Goal: Task Accomplishment & Management: Manage account settings

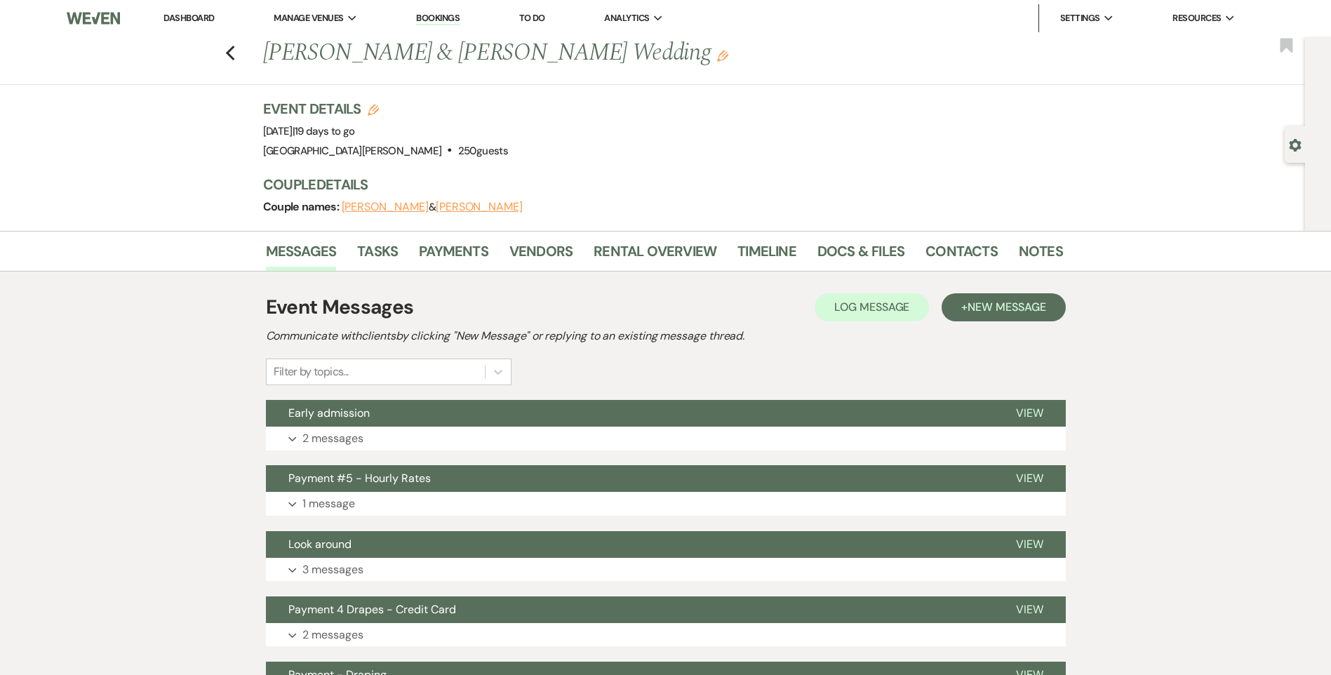
click at [180, 19] on link "Dashboard" at bounding box center [188, 18] width 51 height 12
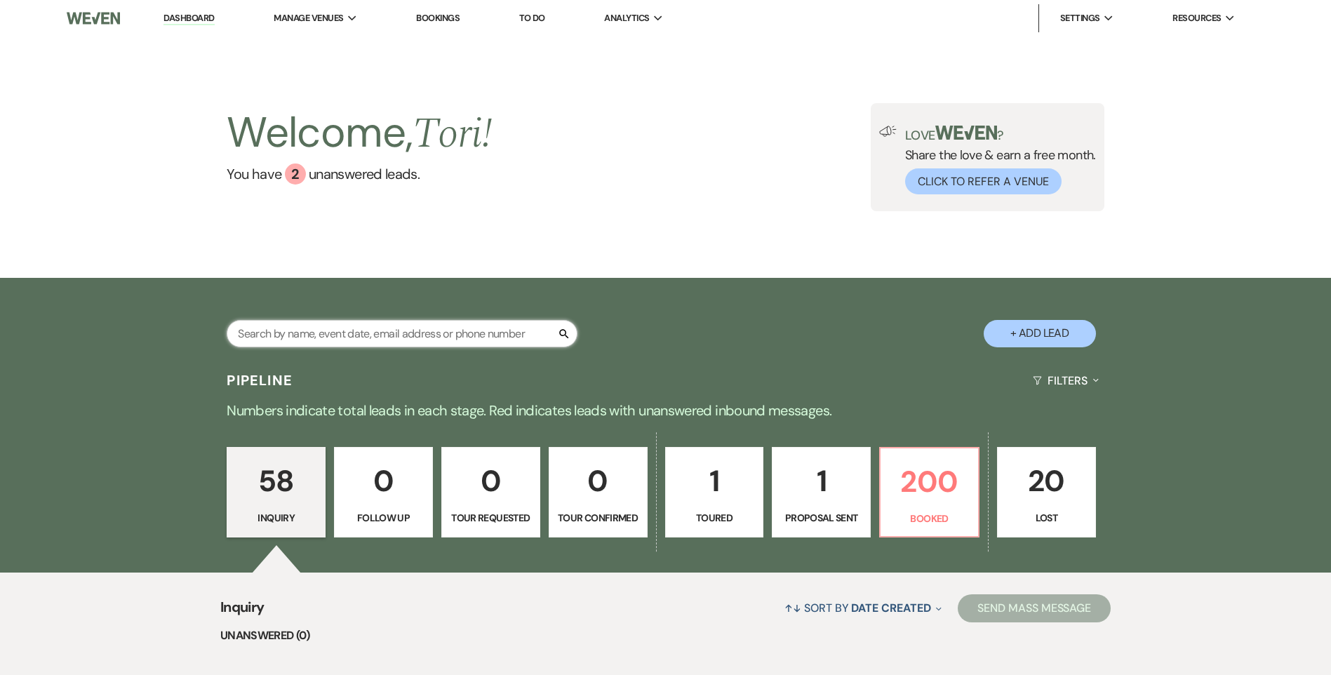
click at [344, 327] on input "text" at bounding box center [402, 333] width 351 height 27
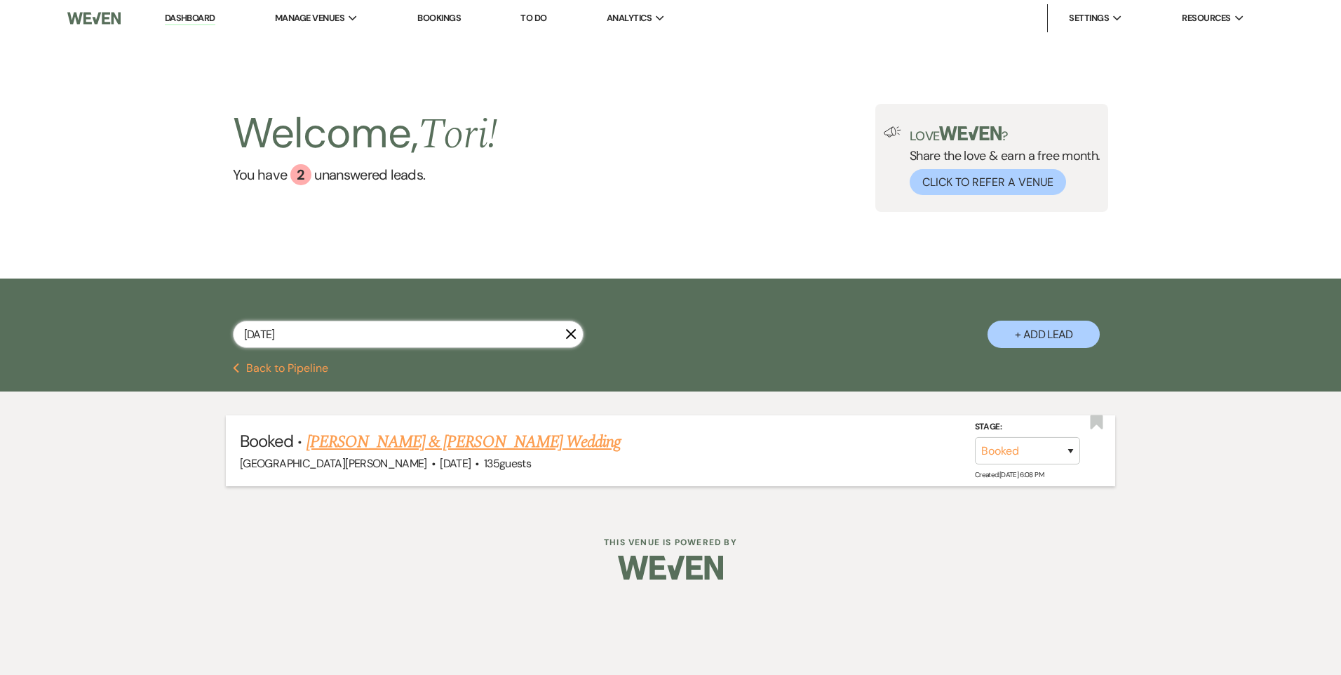
type input "10/19/25"
click at [360, 443] on link "Maryam Mazouz & Faisal Shanid's Wedding" at bounding box center [464, 441] width 314 height 25
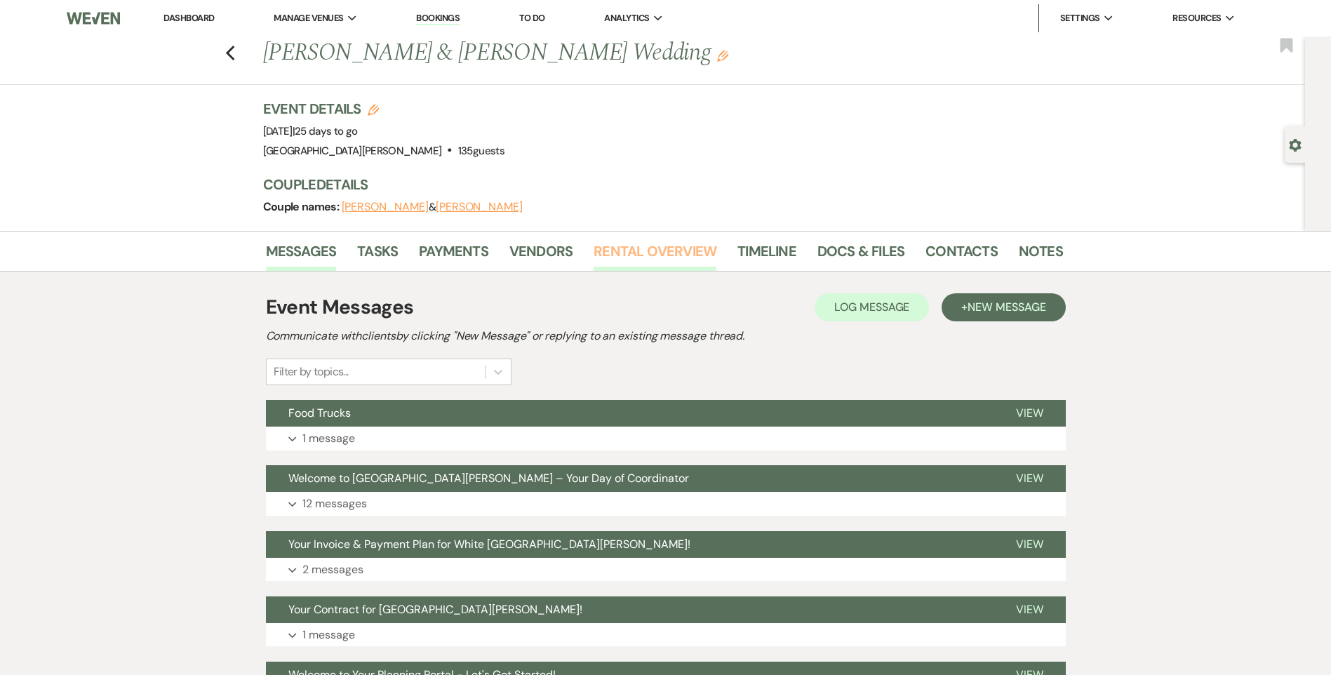
click at [640, 255] on link "Rental Overview" at bounding box center [654, 255] width 123 height 31
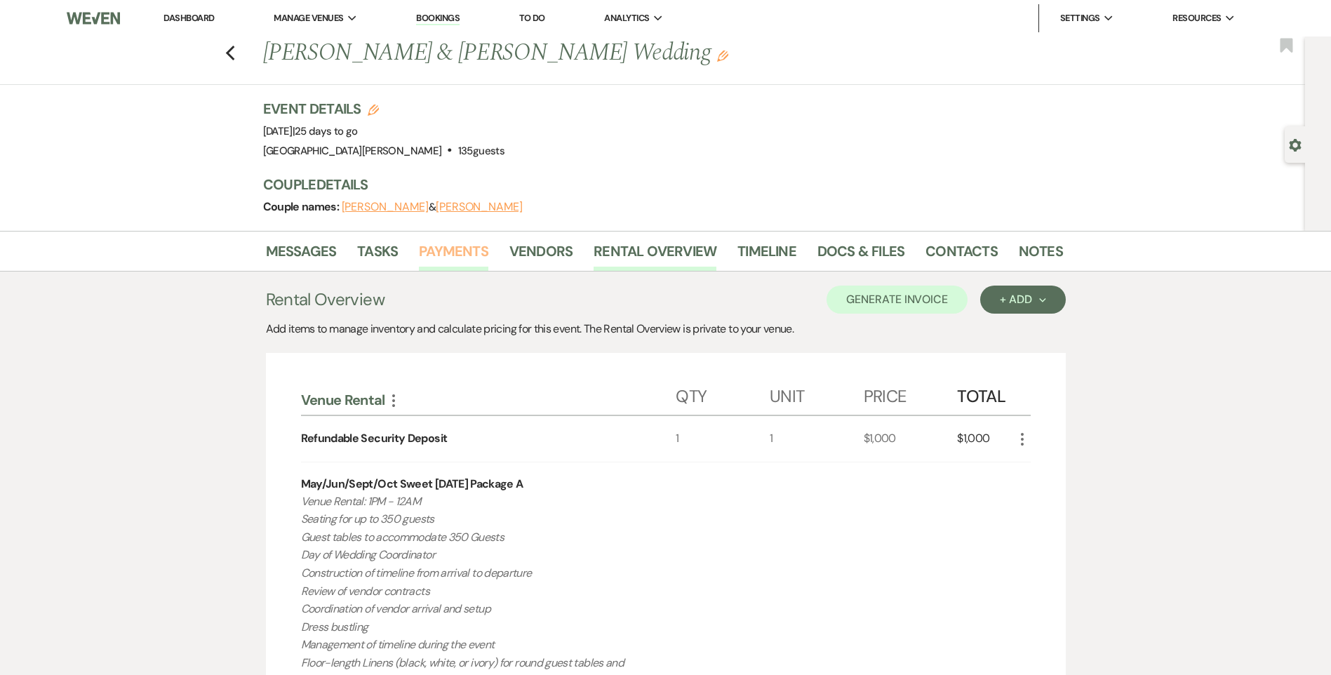
click at [440, 255] on link "Payments" at bounding box center [453, 255] width 69 height 31
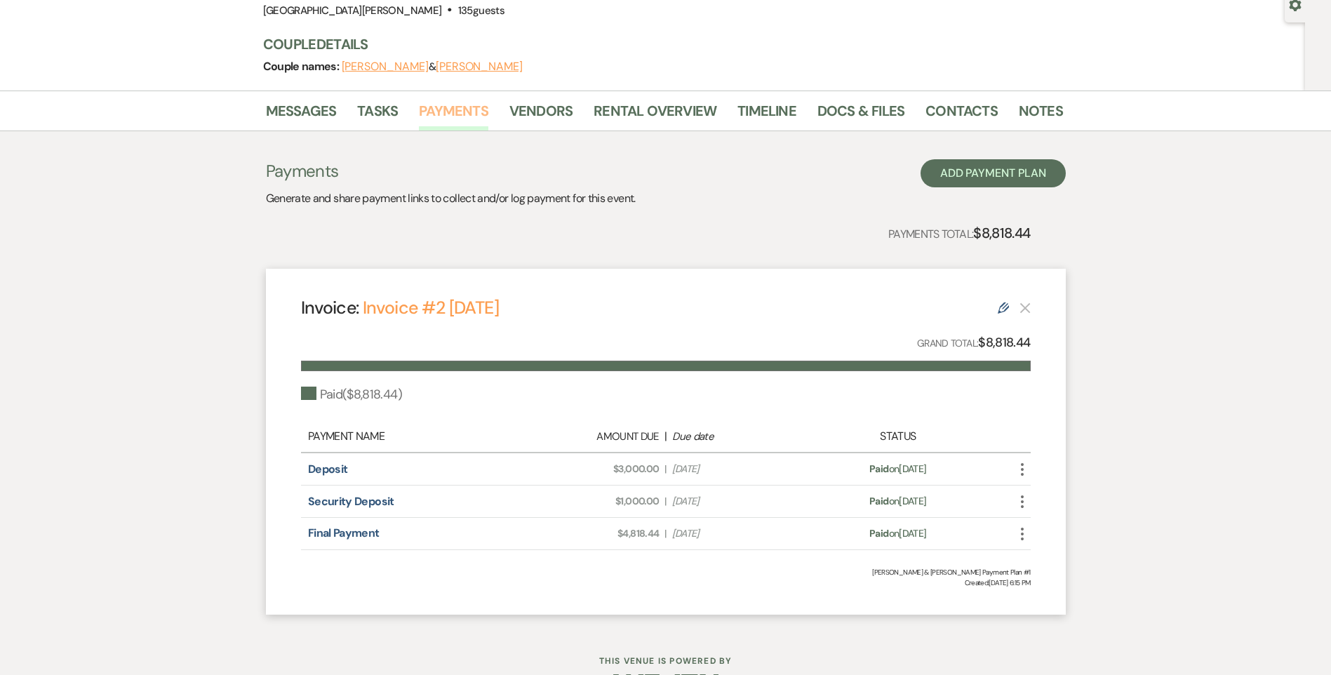
scroll to position [184, 0]
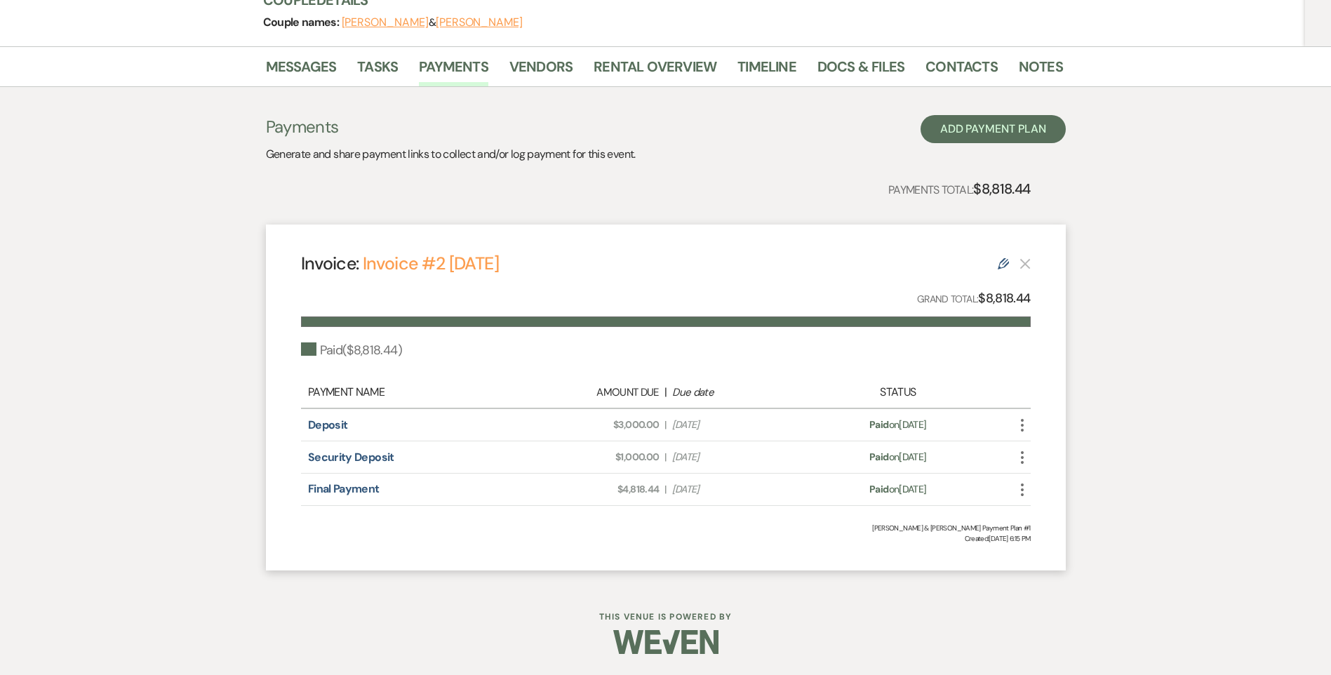
click at [806, 64] on li "Timeline" at bounding box center [777, 70] width 80 height 34
click at [834, 66] on link "Docs & Files" at bounding box center [860, 70] width 87 height 31
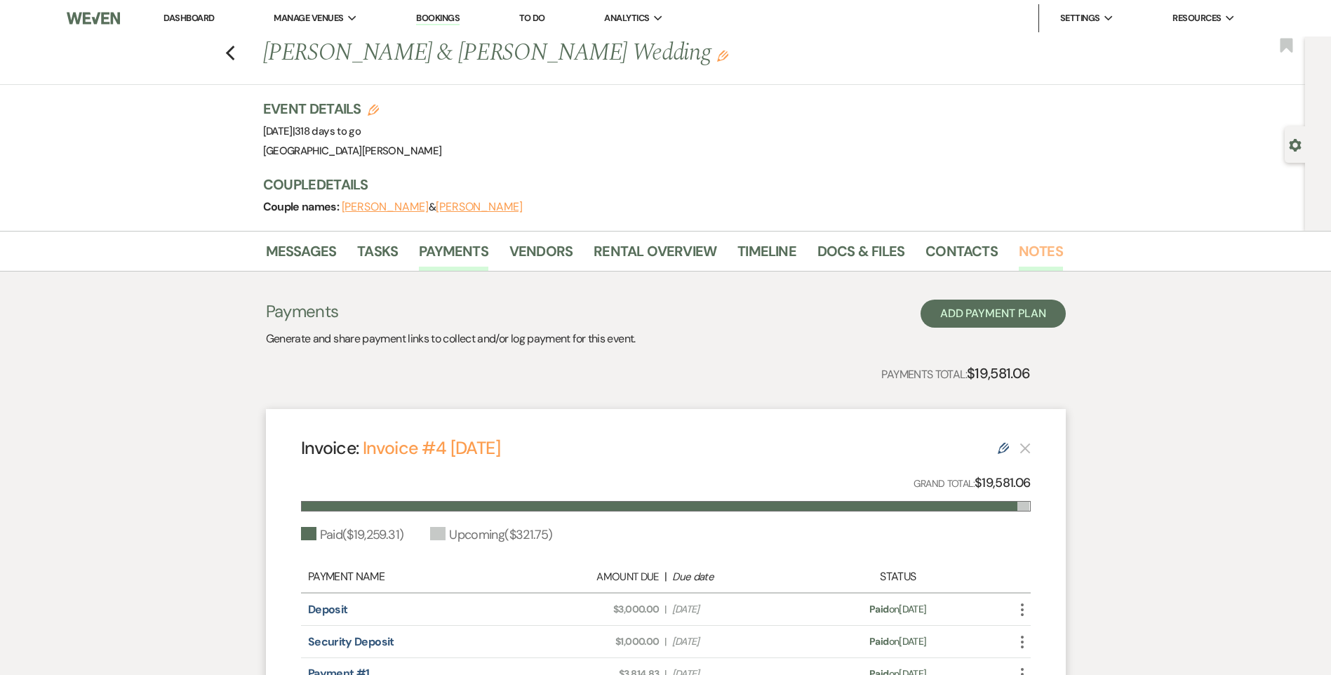
click at [1033, 241] on link "Notes" at bounding box center [1041, 255] width 44 height 31
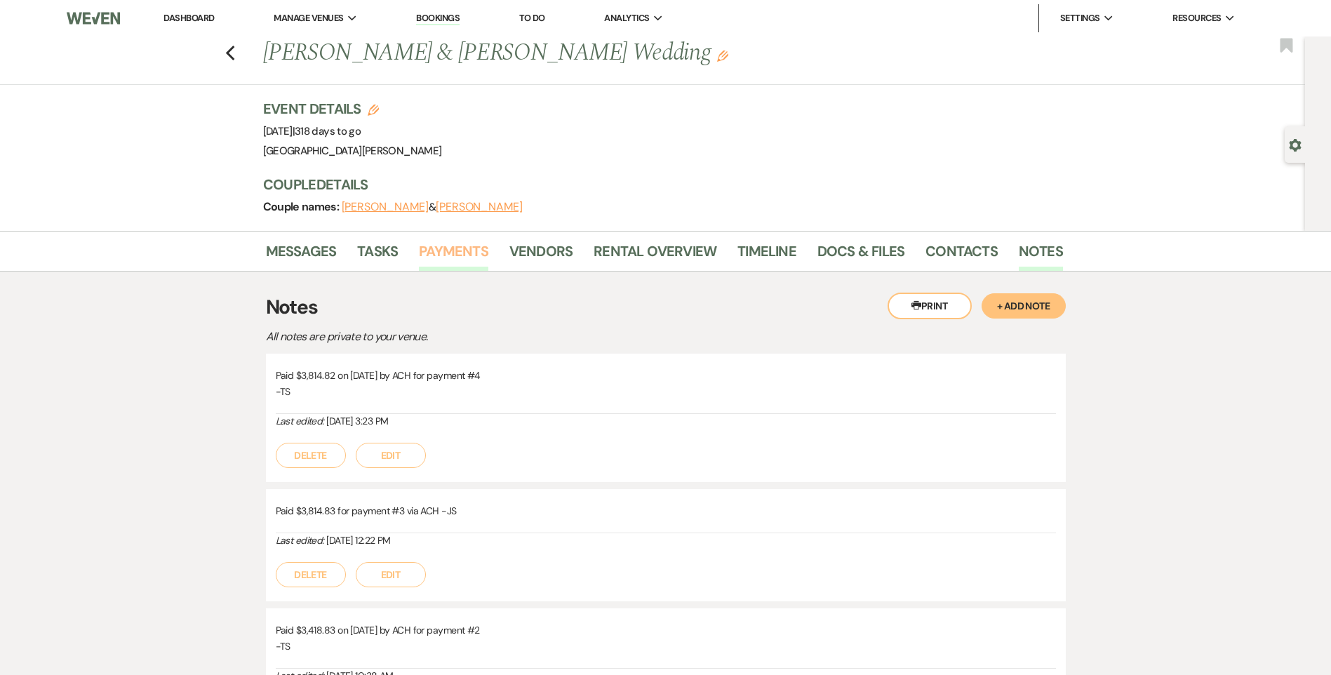
click at [448, 254] on link "Payments" at bounding box center [453, 255] width 69 height 31
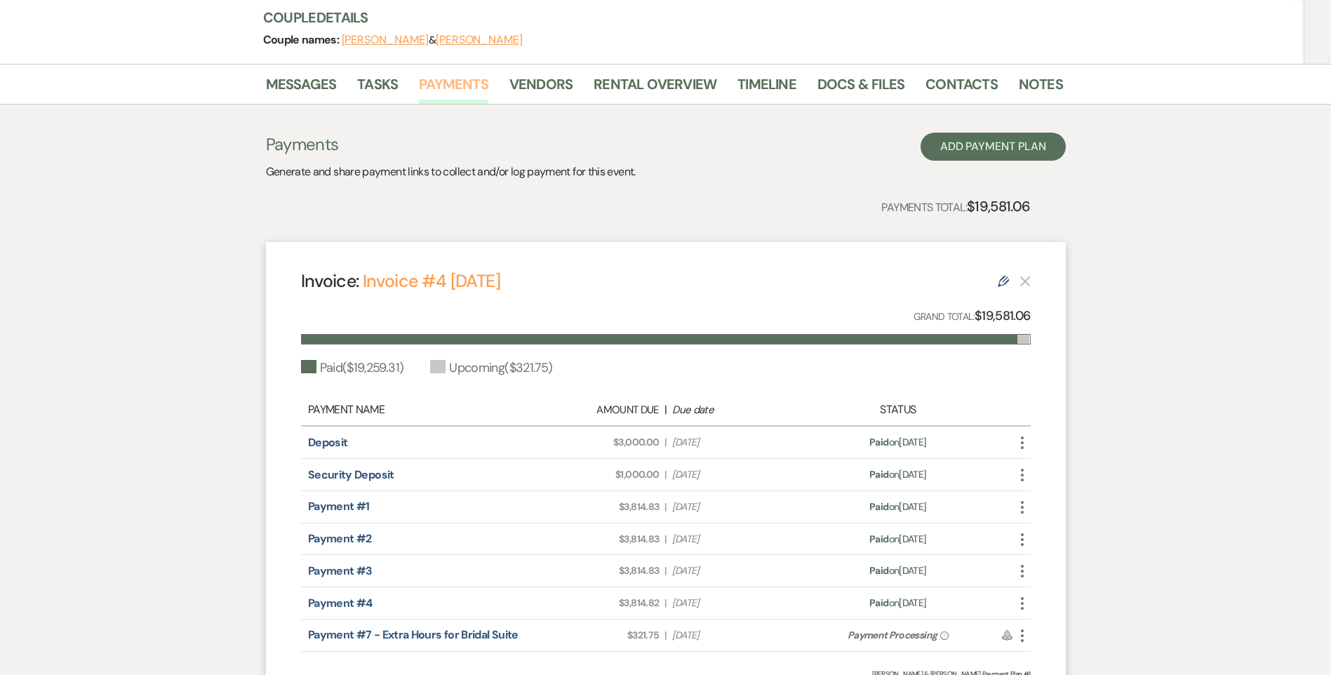
scroll to position [70, 0]
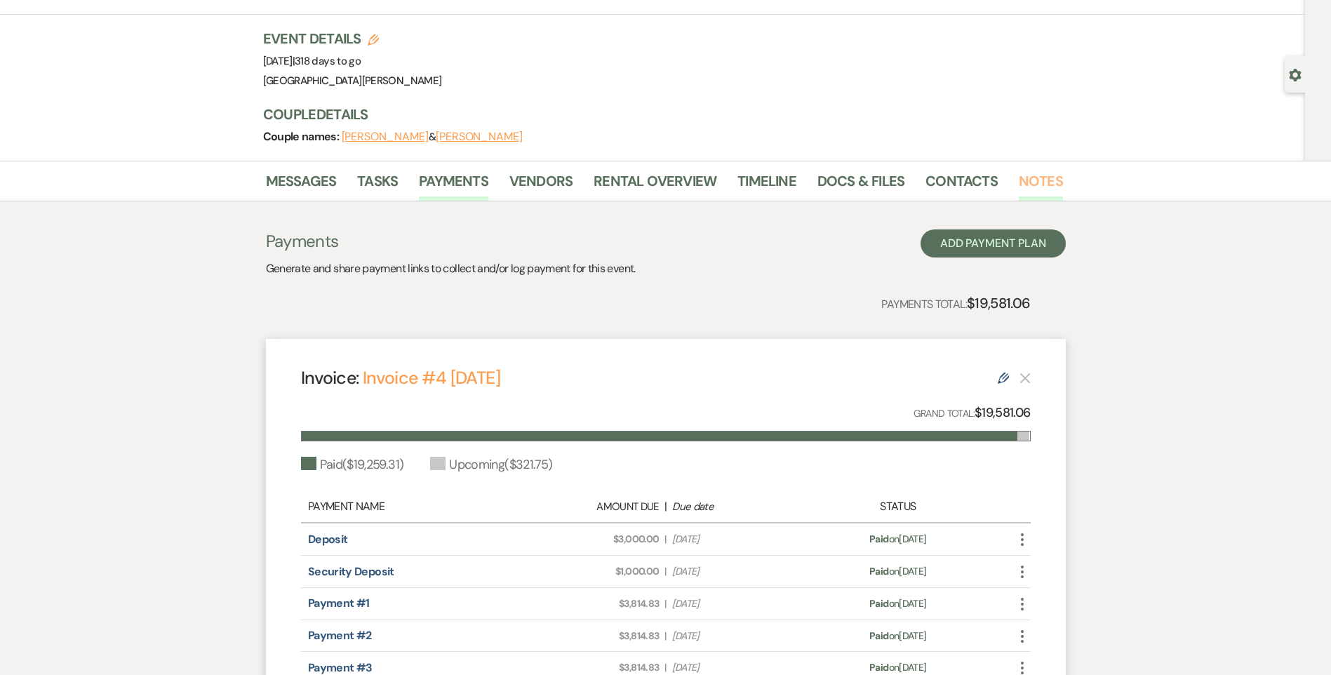
click at [1024, 187] on link "Notes" at bounding box center [1041, 185] width 44 height 31
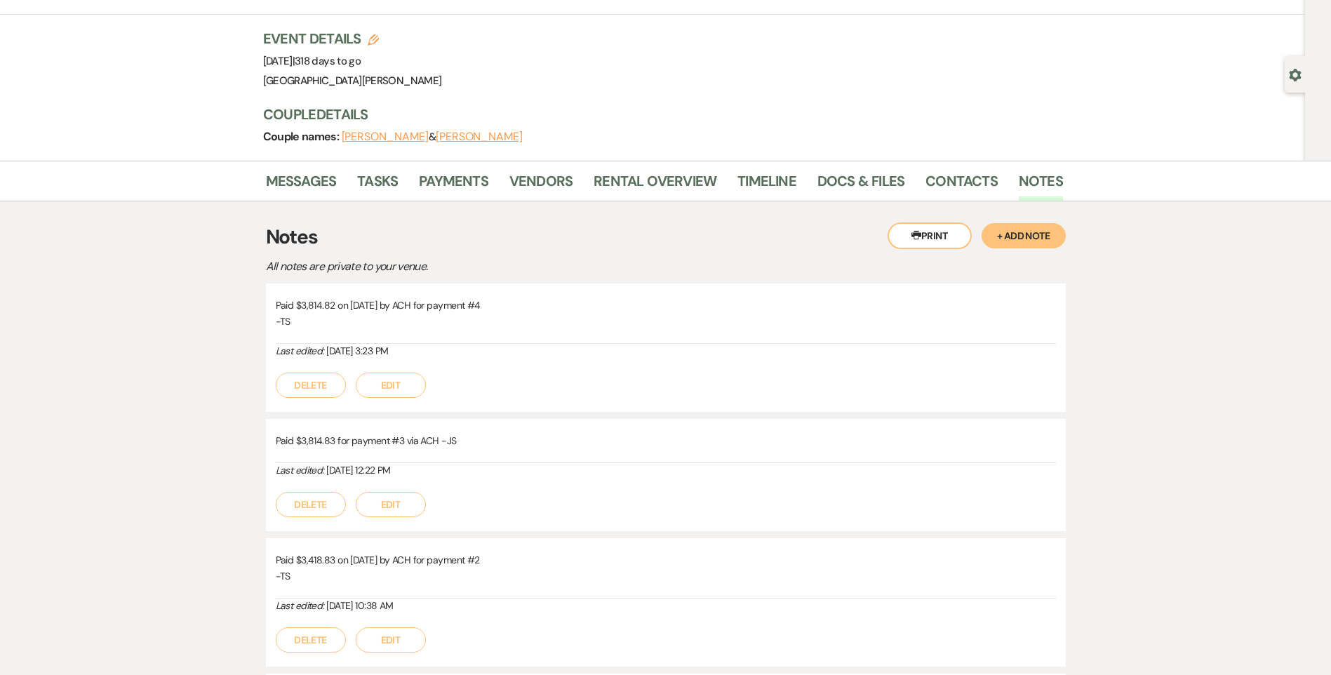
click at [1026, 231] on button "+ Add Note" at bounding box center [1023, 235] width 84 height 25
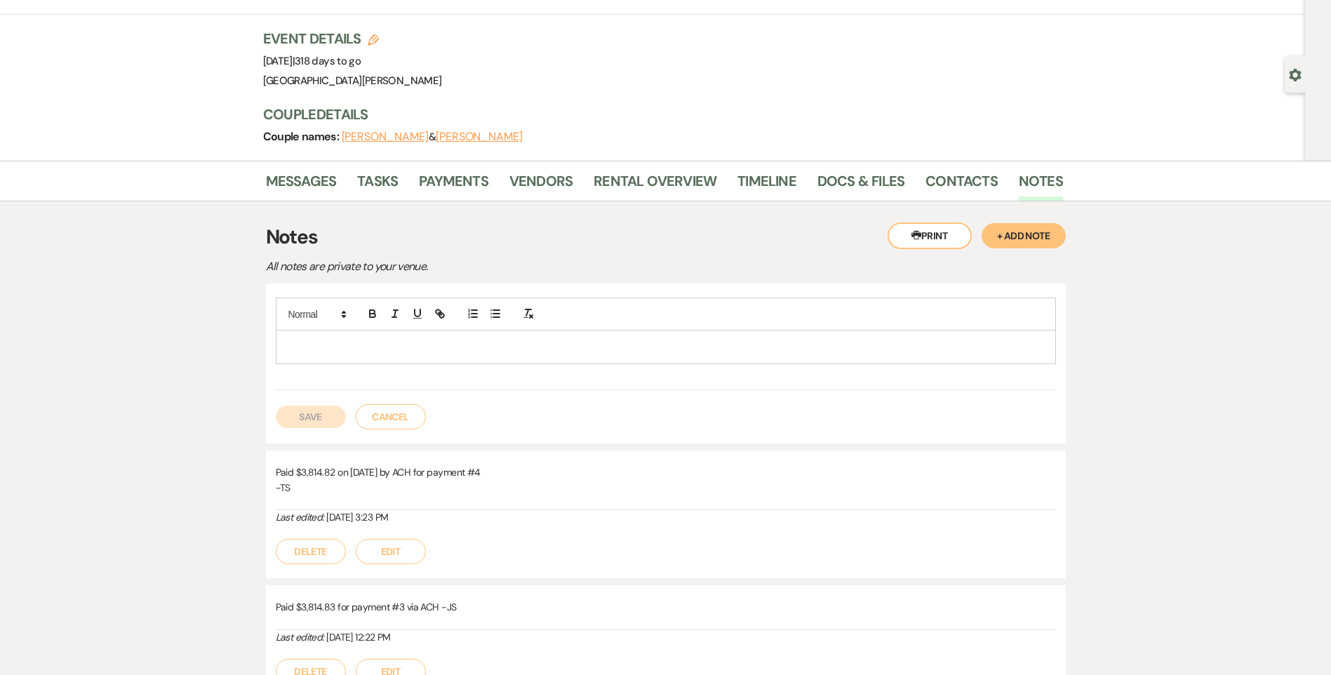
click at [611, 344] on p at bounding box center [666, 346] width 758 height 15
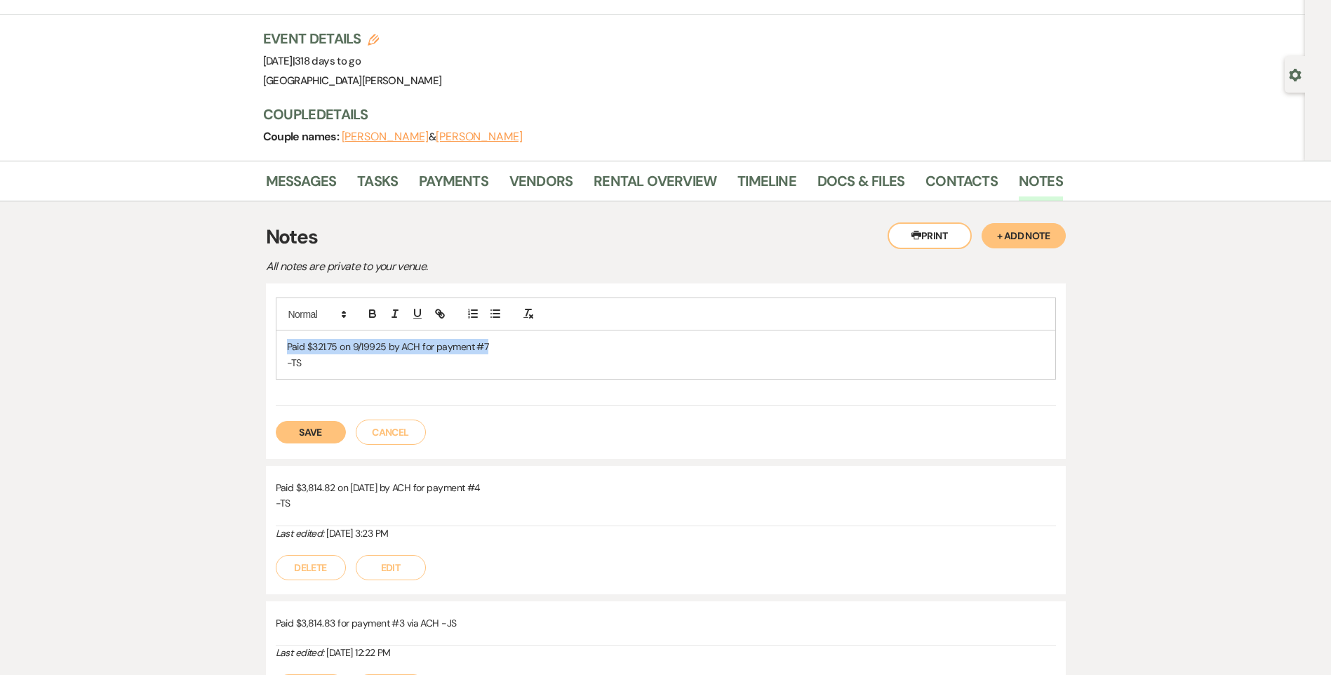
drag, startPoint x: 514, startPoint y: 350, endPoint x: 274, endPoint y: 343, distance: 240.0
click at [274, 343] on div "Paid $321.75 on 9/19925 by ACH for payment #7 -TS Save Cancel" at bounding box center [666, 370] width 800 height 175
copy p "Paid $321.75 on 9/19925 by ACH for payment #7"
click at [297, 435] on button "Save" at bounding box center [311, 432] width 70 height 22
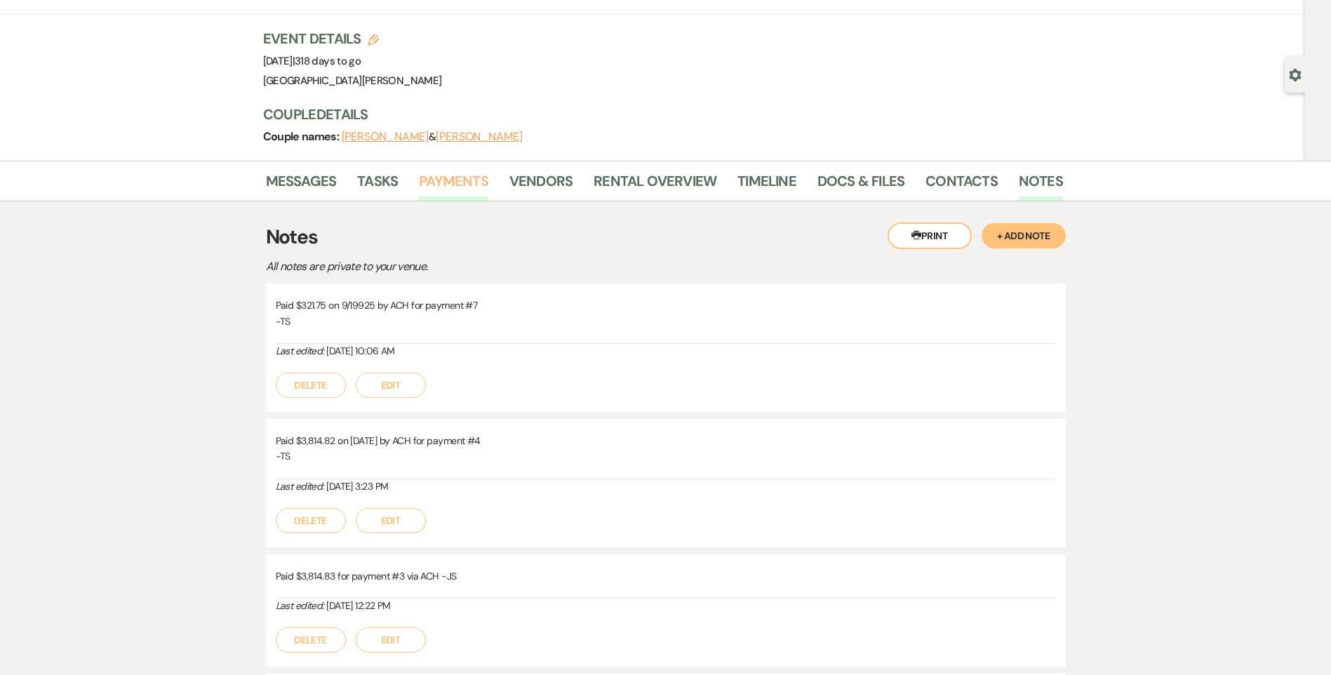
click at [444, 188] on link "Payments" at bounding box center [453, 185] width 69 height 31
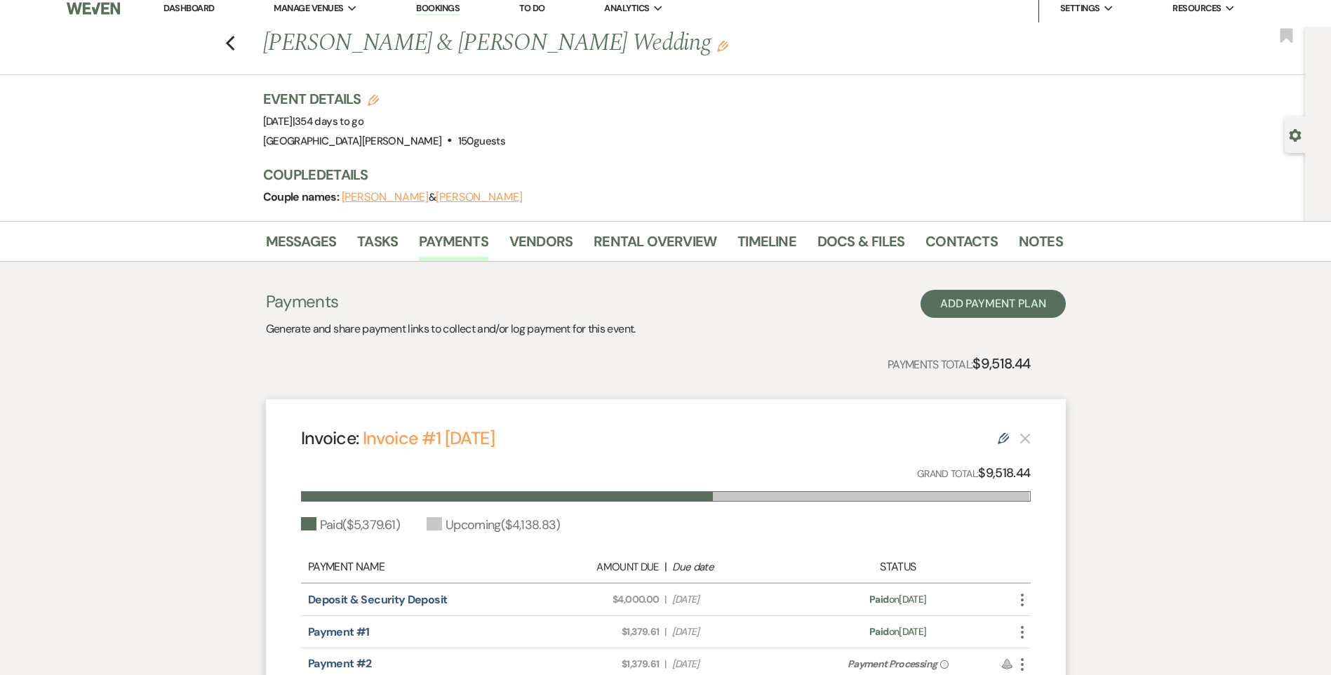
scroll to position [210, 0]
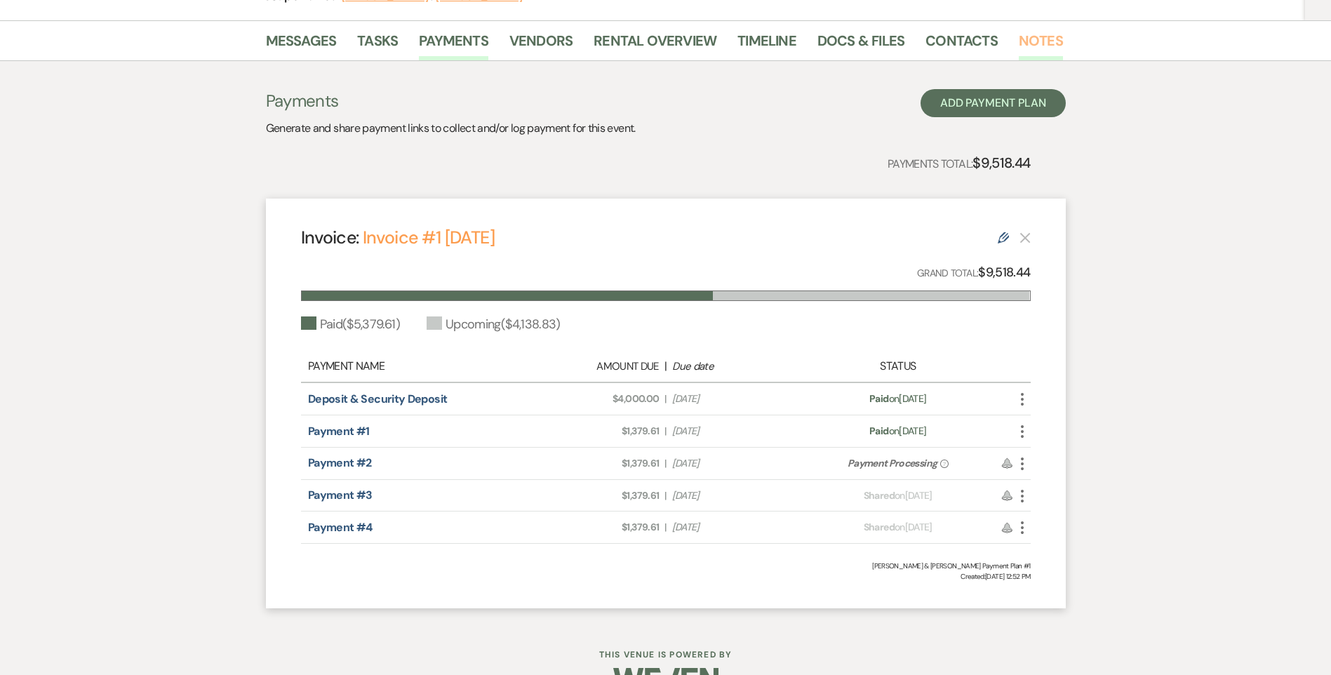
click at [1023, 41] on link "Notes" at bounding box center [1041, 44] width 44 height 31
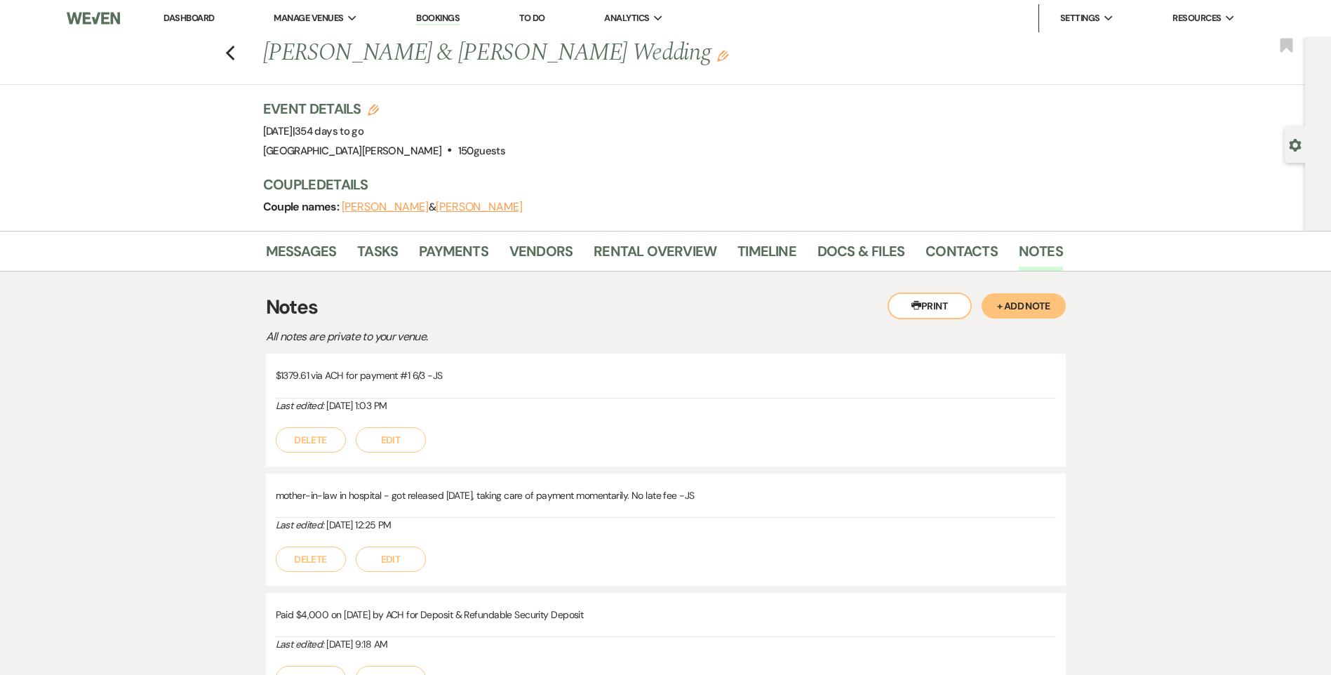
click at [1023, 302] on button "+ Add Note" at bounding box center [1023, 305] width 84 height 25
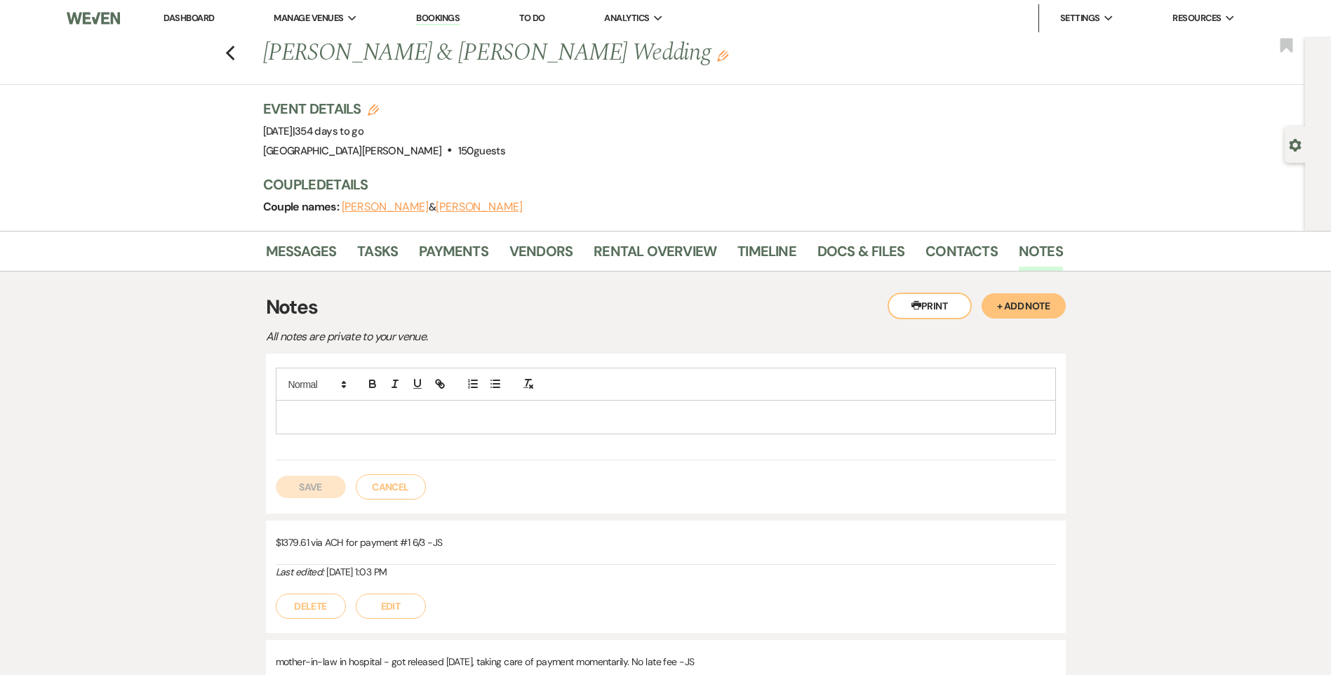
click at [866, 420] on p at bounding box center [666, 416] width 758 height 15
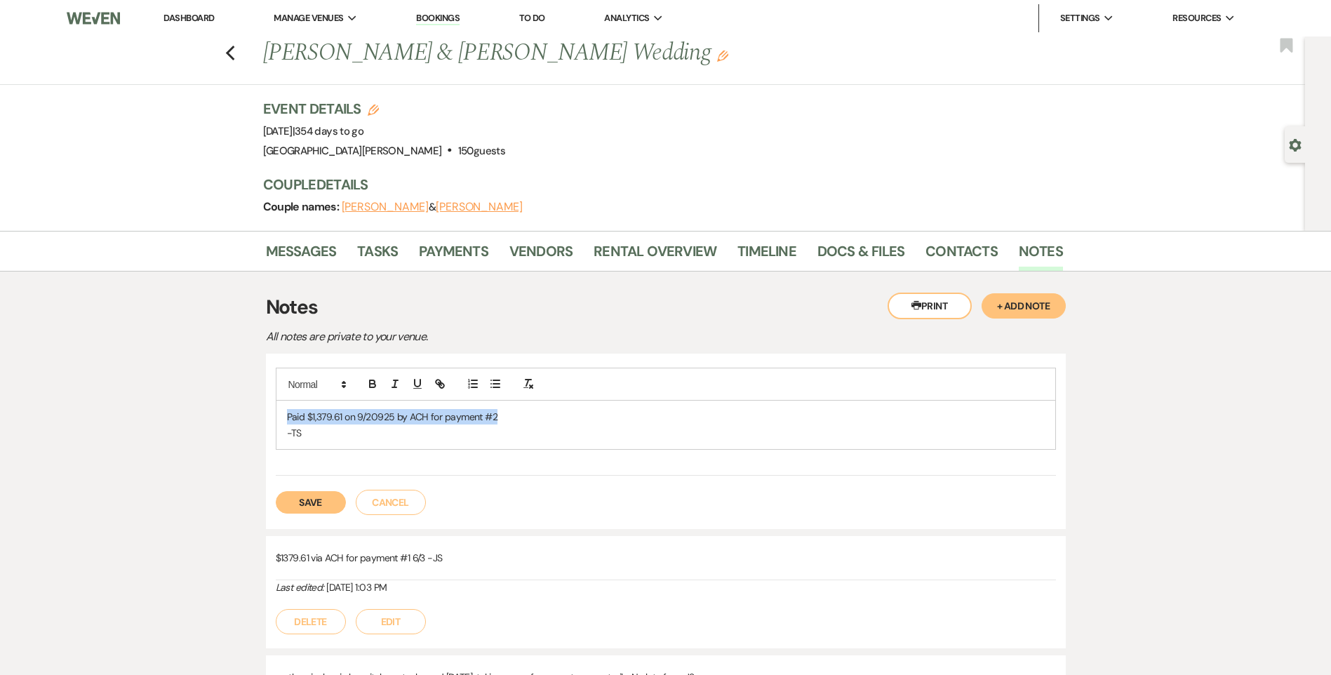
drag, startPoint x: 522, startPoint y: 417, endPoint x: 230, endPoint y: 412, distance: 291.9
click at [230, 412] on div "Messages Tasks Payments Vendors Rental Overview Timeline Docs & Files Contacts …" at bounding box center [665, 630] width 1331 height 798
copy p "Paid $1,379.61 on 9/20925 by ACH for payment #2"
click at [324, 502] on button "Save" at bounding box center [311, 502] width 70 height 22
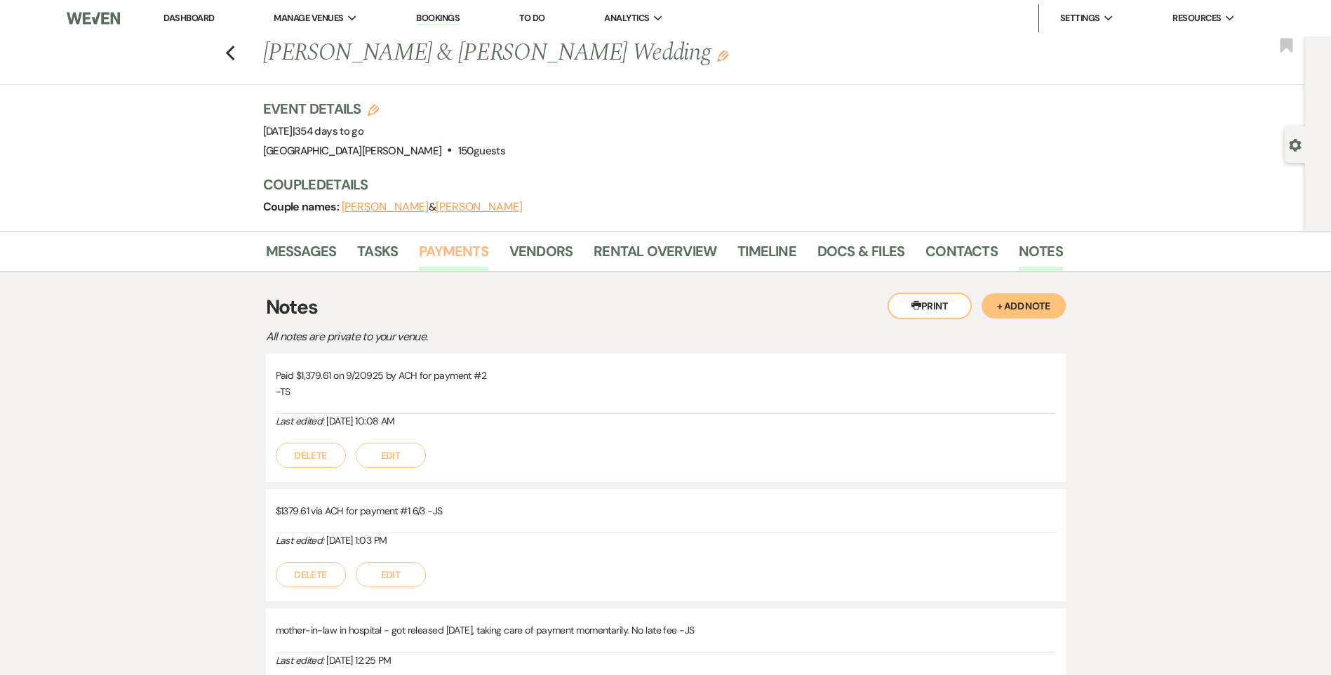
click at [468, 257] on link "Payments" at bounding box center [453, 255] width 69 height 31
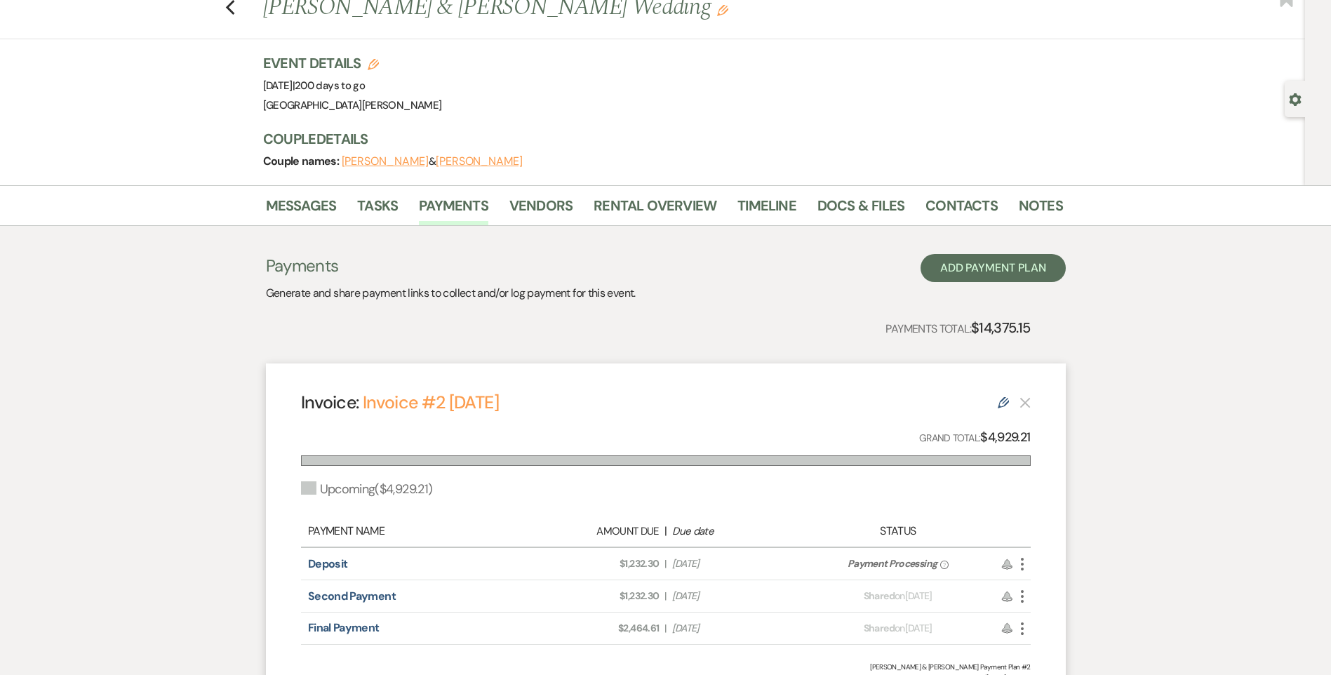
scroll to position [70, 0]
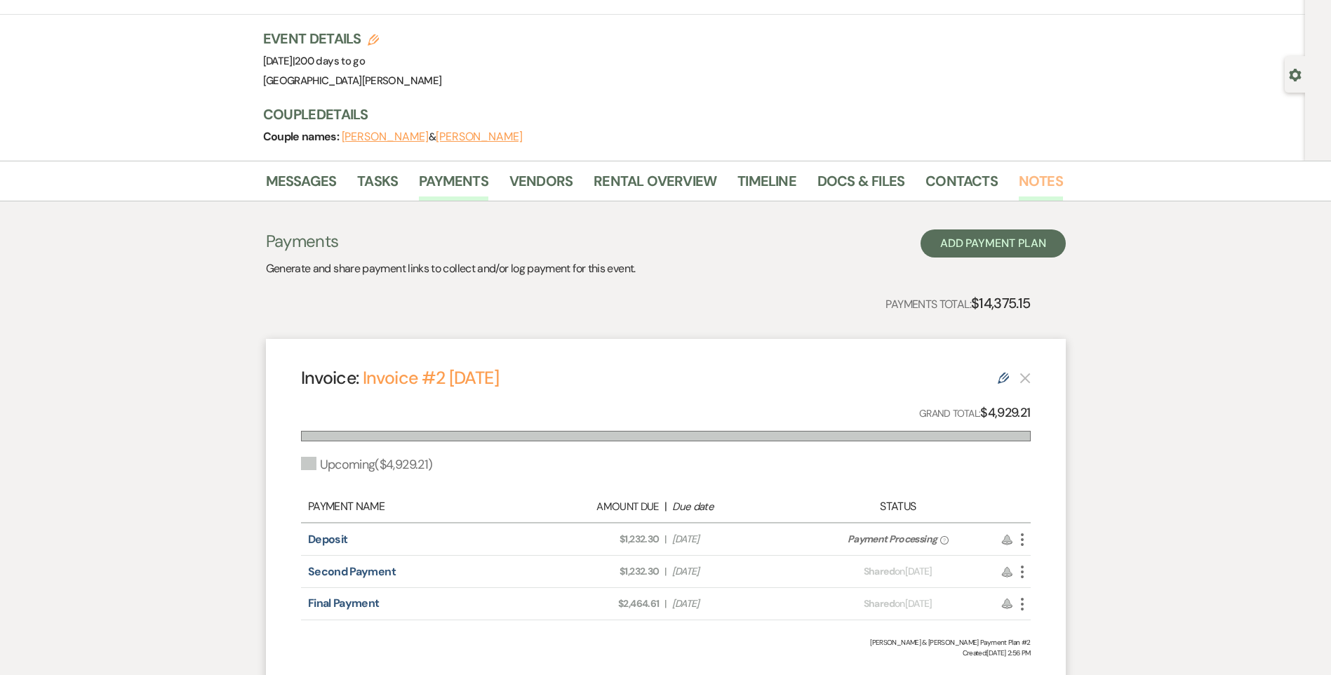
click at [1032, 184] on link "Notes" at bounding box center [1041, 185] width 44 height 31
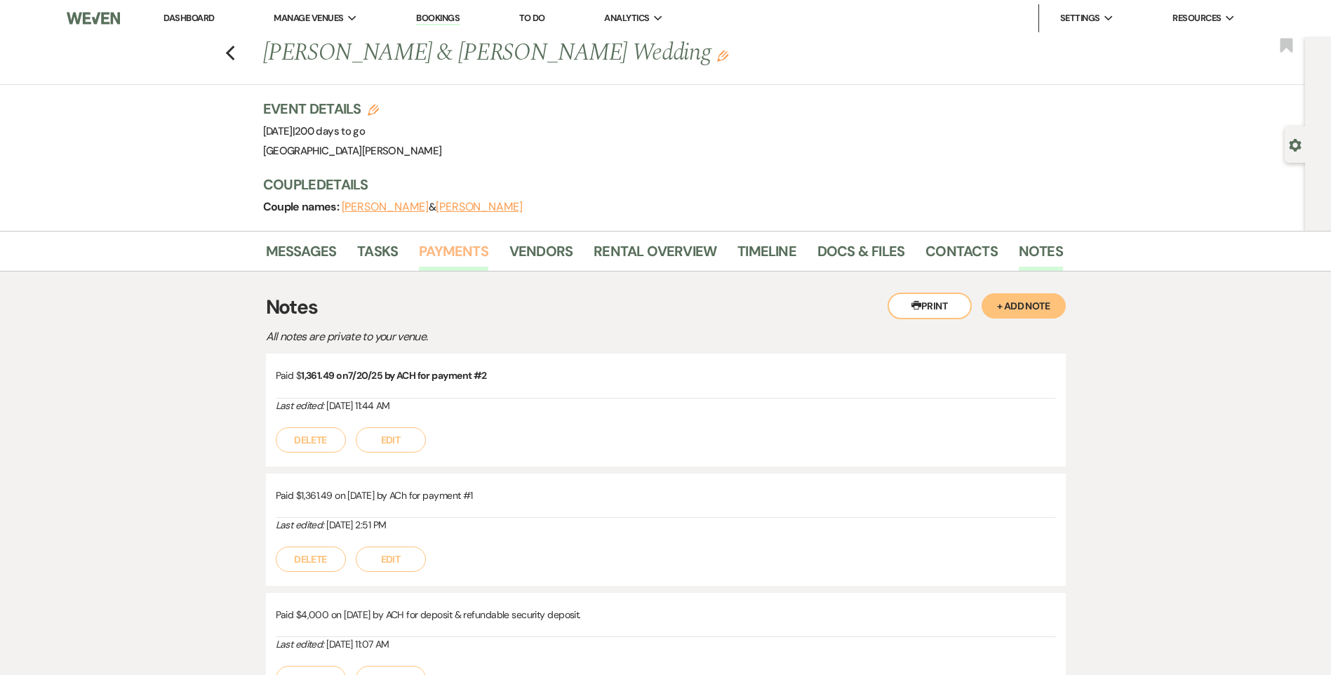
click at [430, 253] on link "Payments" at bounding box center [453, 255] width 69 height 31
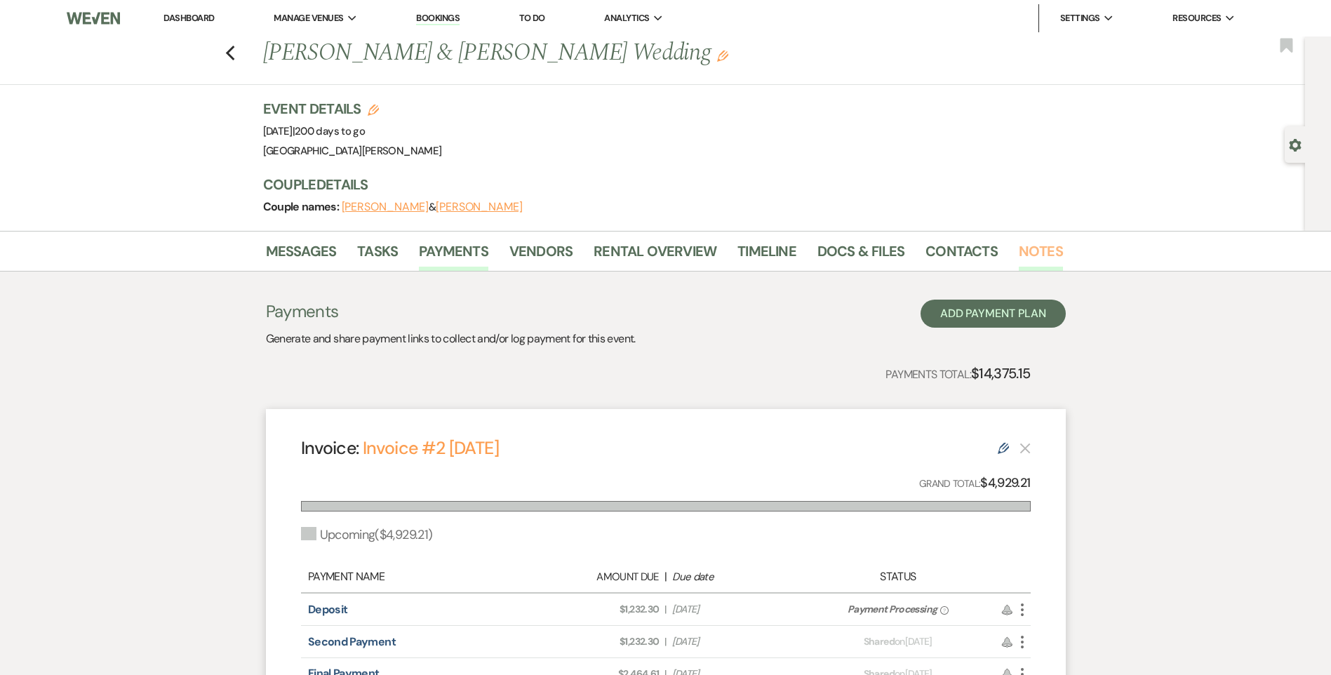
click at [1019, 252] on link "Notes" at bounding box center [1041, 255] width 44 height 31
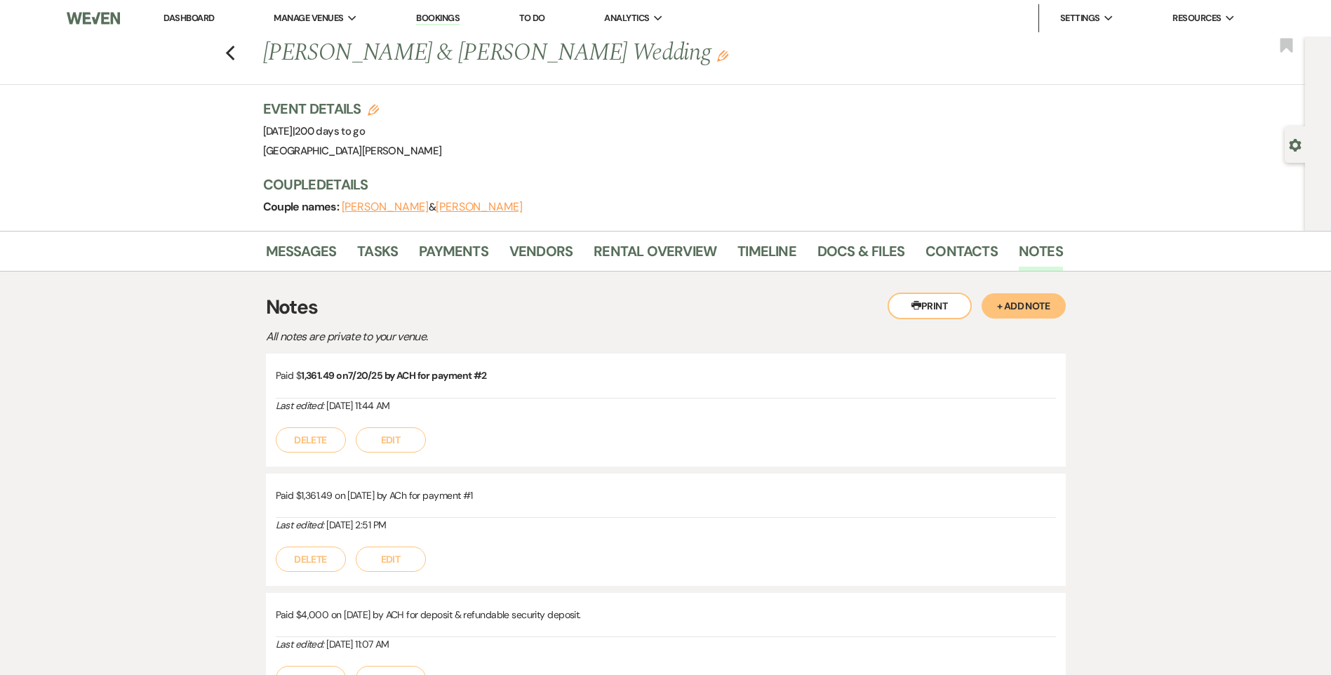
click at [1041, 300] on button "+ Add Note" at bounding box center [1023, 305] width 84 height 25
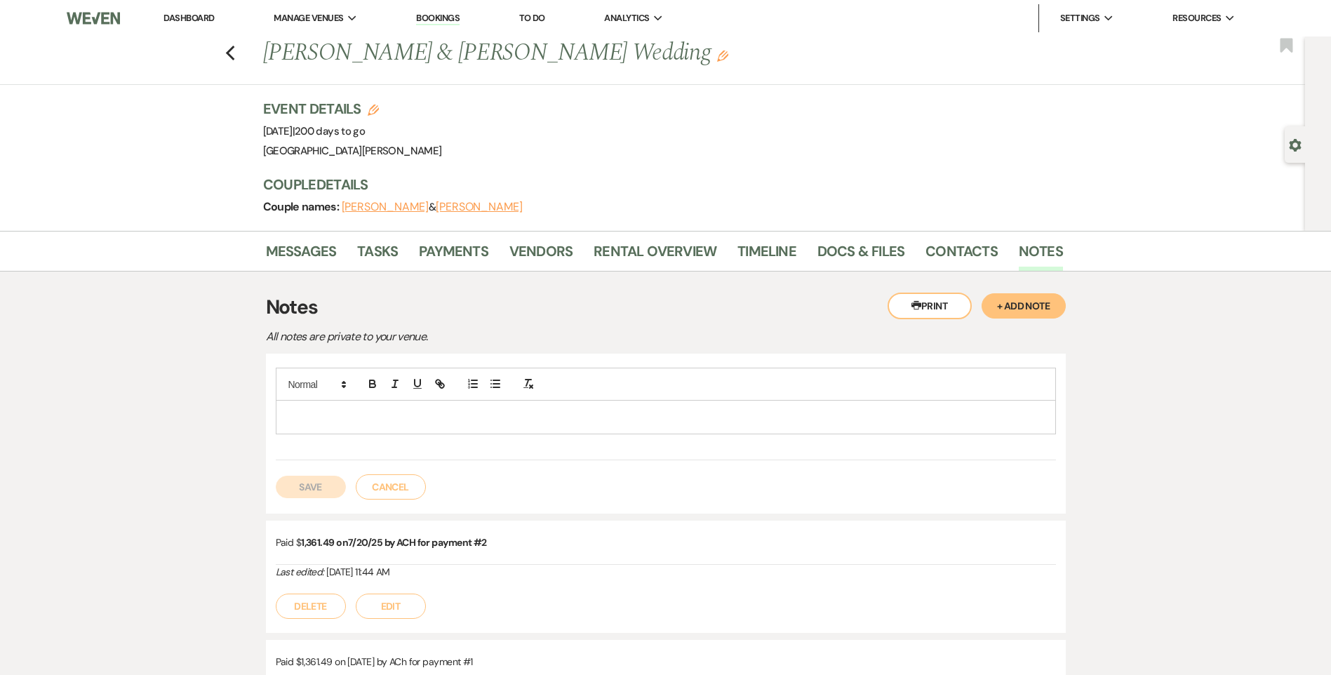
click at [553, 410] on p at bounding box center [666, 416] width 758 height 15
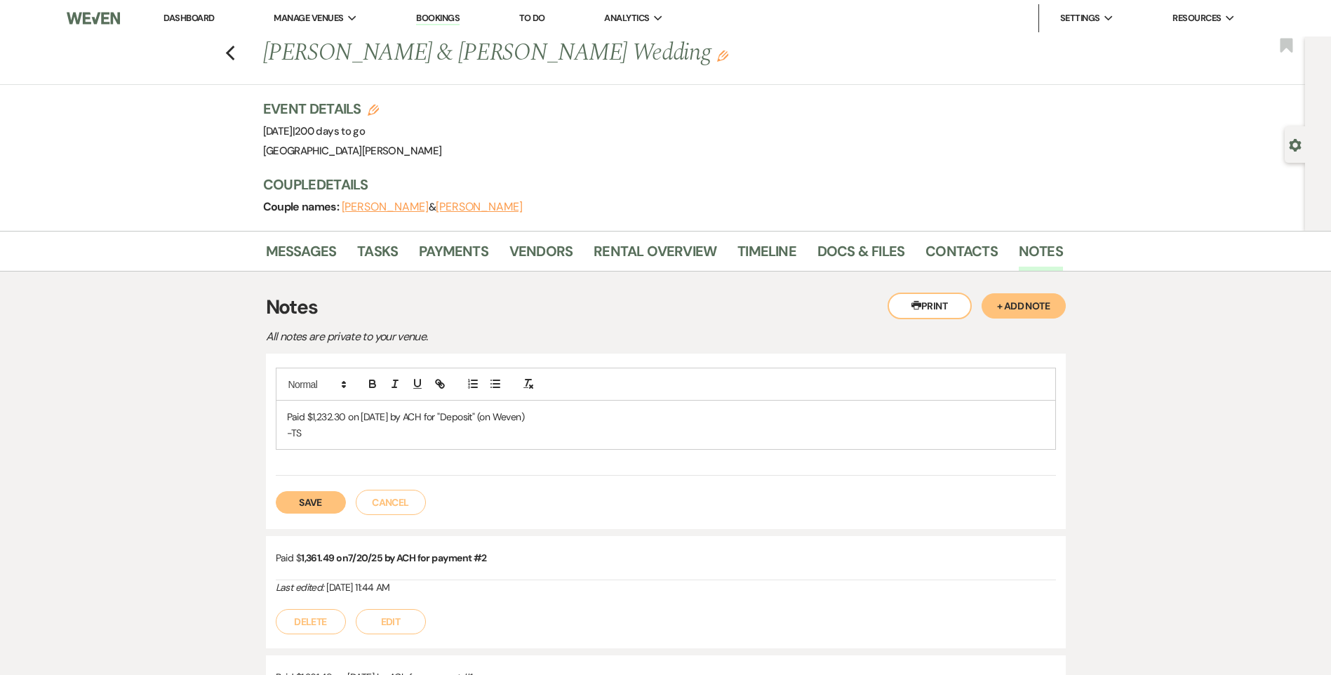
drag, startPoint x: 551, startPoint y: 415, endPoint x: 276, endPoint y: 412, distance: 275.0
click at [276, 412] on div "Paid $1,232.30 on 9/20/25 by ACH for "Deposit" (on Weven) -TS" at bounding box center [665, 425] width 779 height 48
copy p "Paid $1,232.30 on 9/20/25 by ACH for "Deposit" (on Weven)"
drag, startPoint x: 326, startPoint y: 507, endPoint x: 331, endPoint y: 478, distance: 30.0
click at [326, 504] on button "Save" at bounding box center [311, 502] width 70 height 22
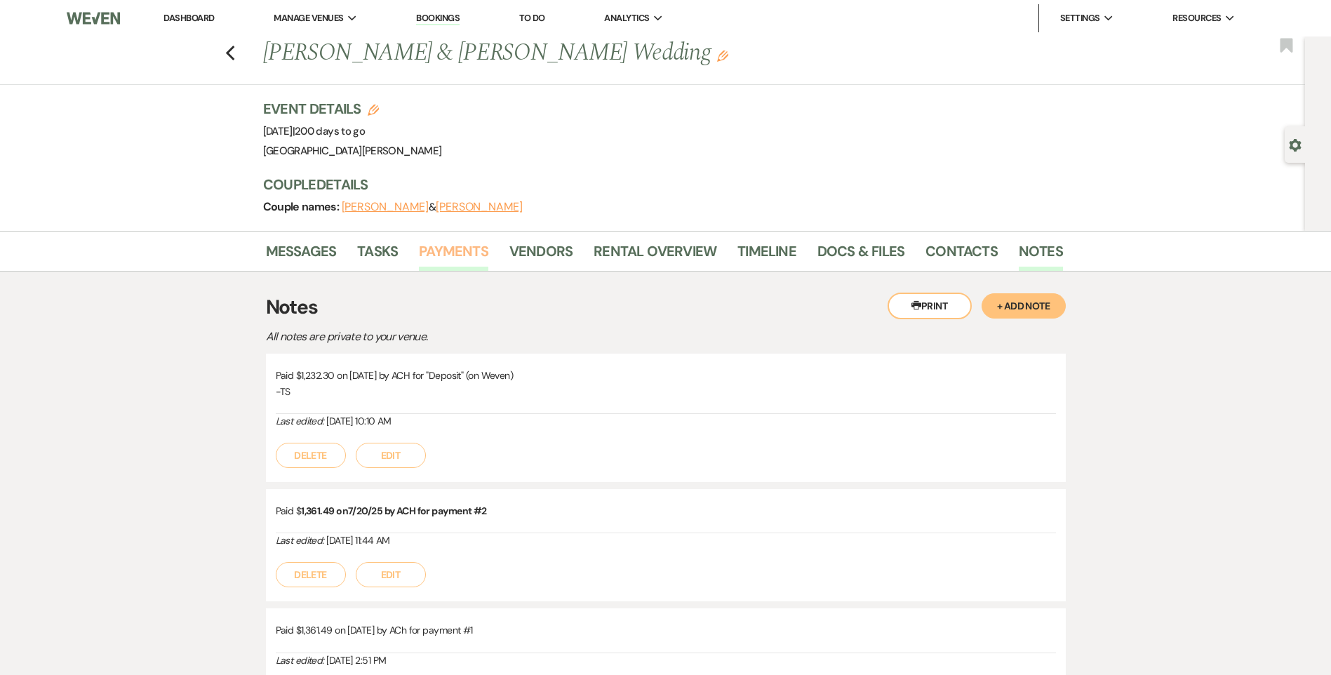
click at [456, 248] on link "Payments" at bounding box center [453, 255] width 69 height 31
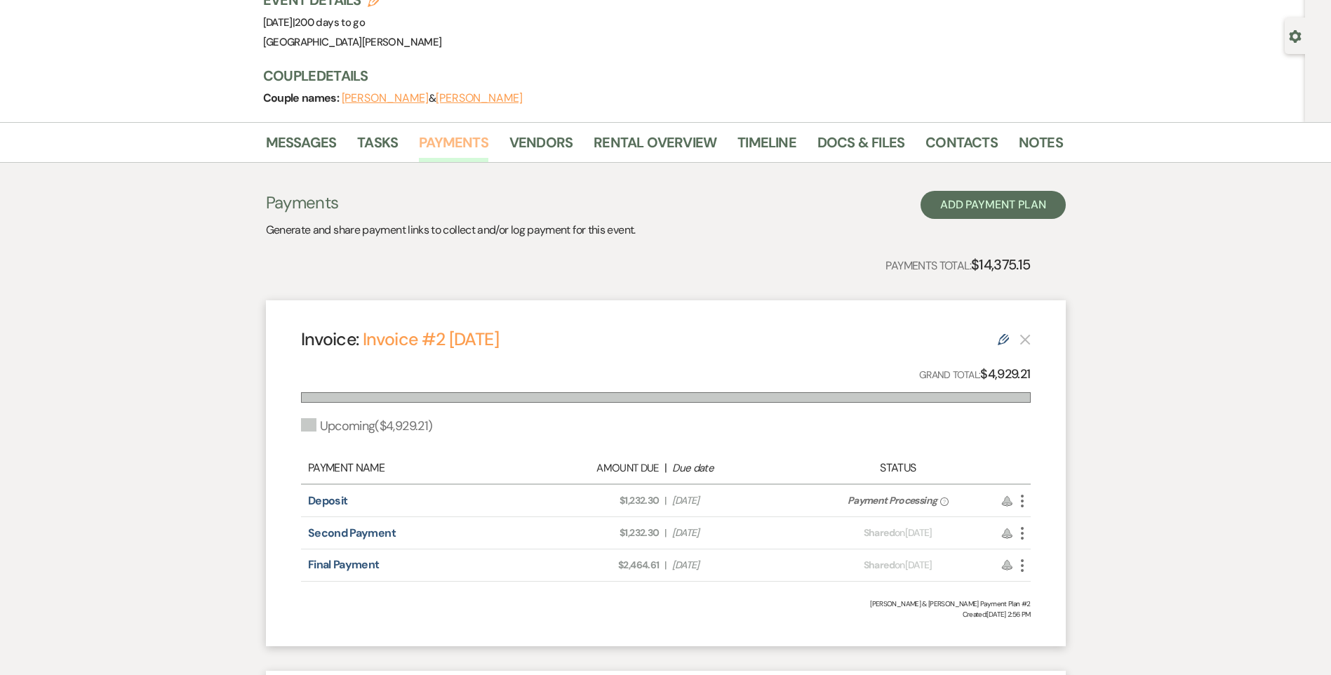
scroll to position [70, 0]
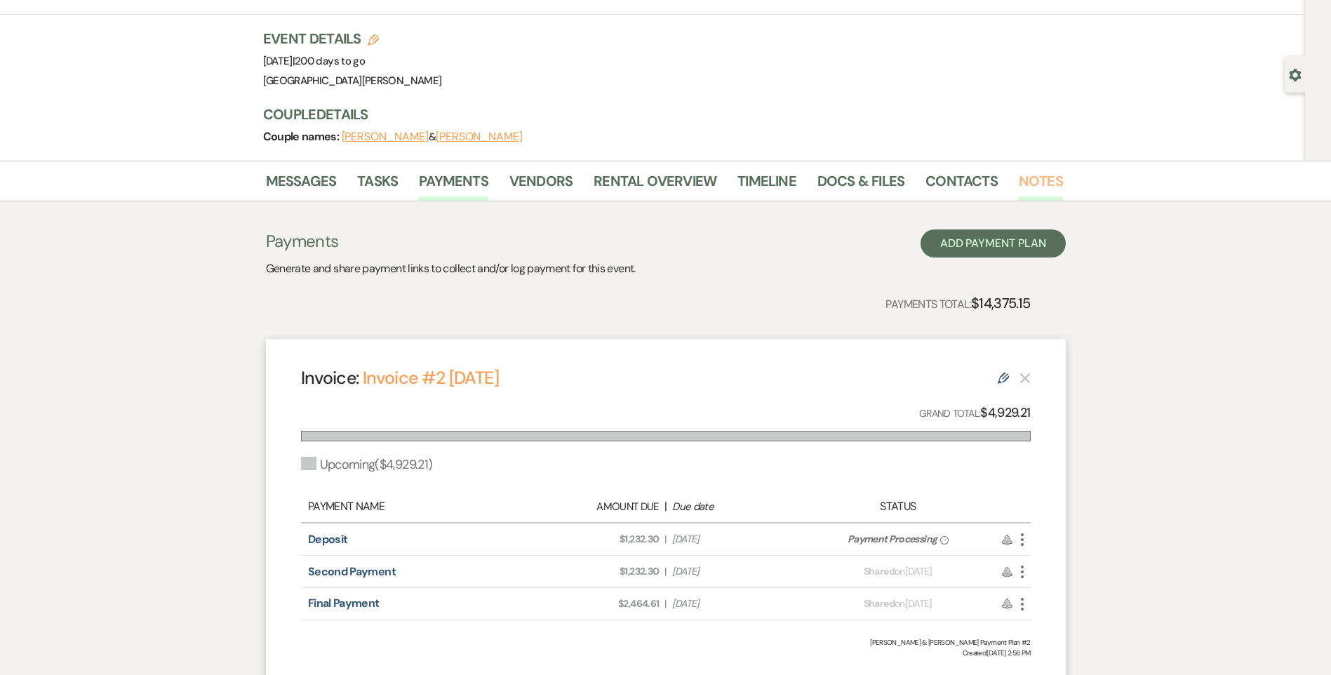
click at [1033, 183] on link "Notes" at bounding box center [1041, 185] width 44 height 31
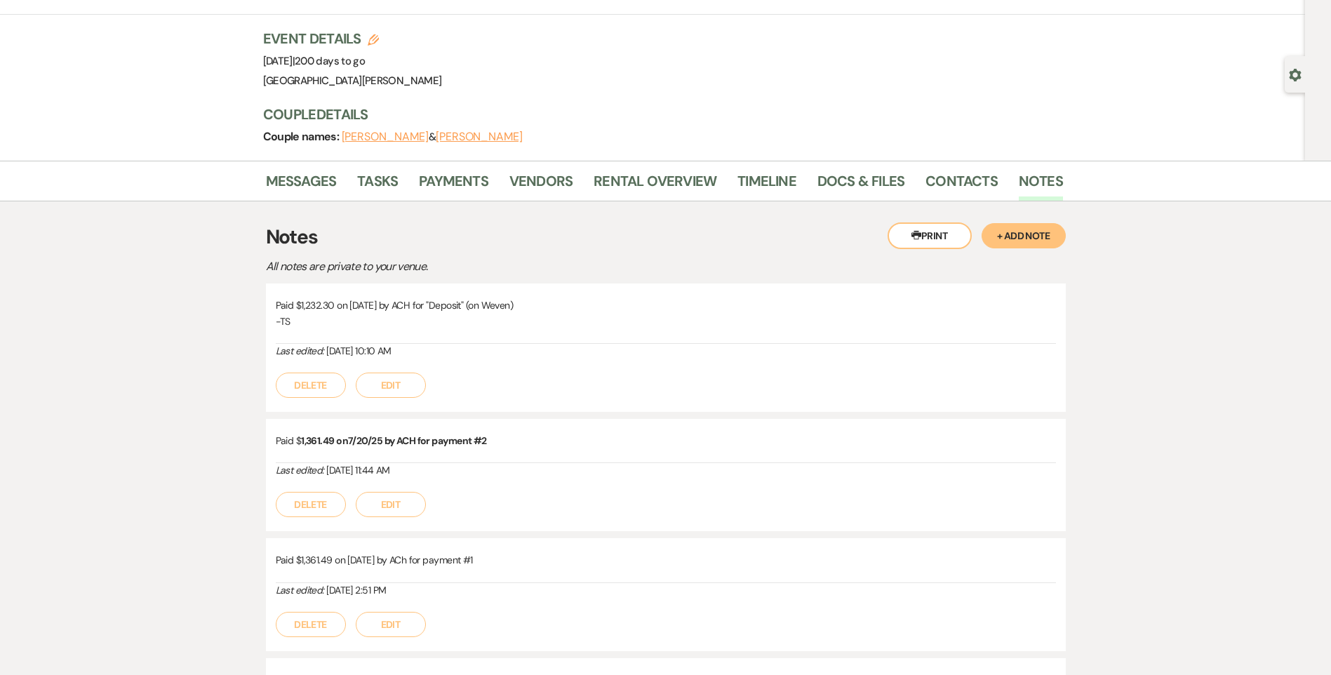
click at [381, 385] on button "Edit" at bounding box center [391, 385] width 70 height 25
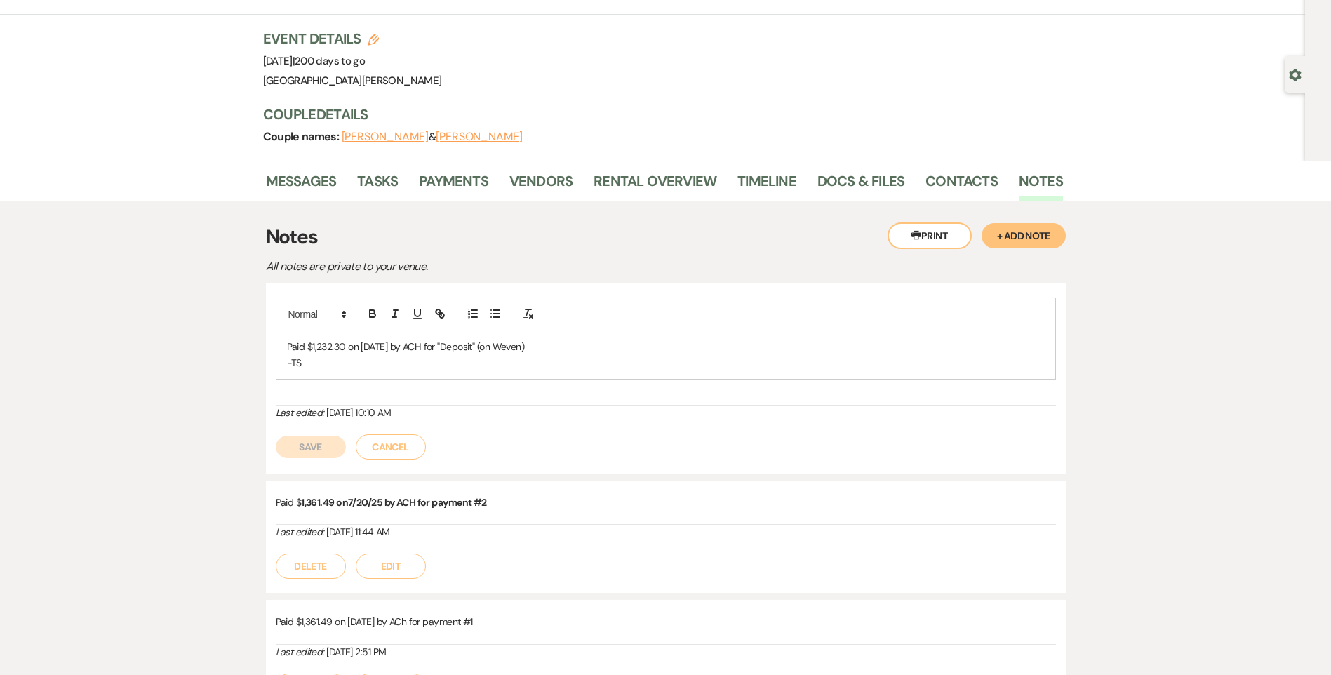
click at [448, 349] on p "Paid $1,232.30 on 9/20/25 by ACH for "Deposit" (on Weven)" at bounding box center [666, 346] width 758 height 15
click at [445, 349] on p "Paid $1,232.30 on 9/20/25 by ACH for floral Deposit" (on Weven)" at bounding box center [666, 346] width 758 height 15
drag, startPoint x: 572, startPoint y: 354, endPoint x: 504, endPoint y: 350, distance: 68.1
click at [504, 350] on p "Paid $1,232.30 on 9/20/25 by ACH for Floral Deposit" (on Weven)" at bounding box center [666, 346] width 758 height 15
drag, startPoint x: 500, startPoint y: 347, endPoint x: 291, endPoint y: 342, distance: 209.1
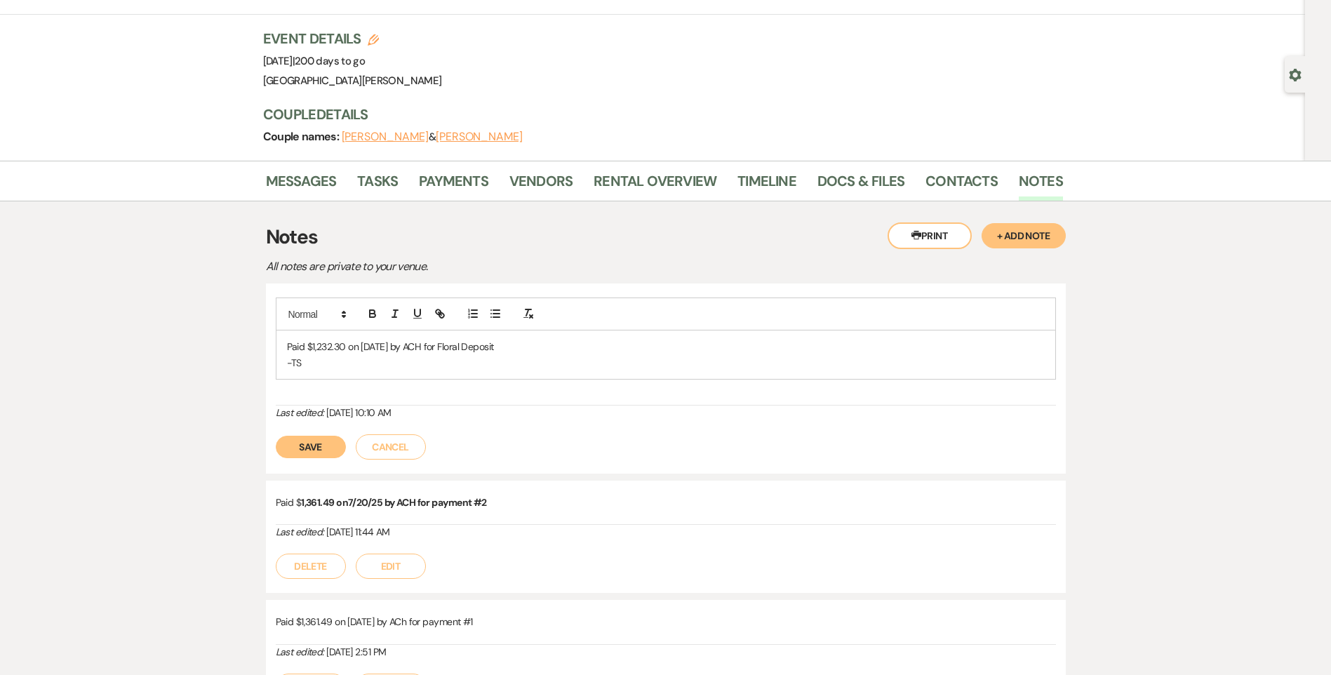
click at [287, 341] on p "Paid $1,232.30 on 9/20/25 by ACH for Floral Deposit" at bounding box center [666, 346] width 758 height 15
copy p "Paid $1,232.30 on 9/20/25 by ACH for Floral Deposit"
click at [316, 448] on button "Save" at bounding box center [311, 447] width 70 height 22
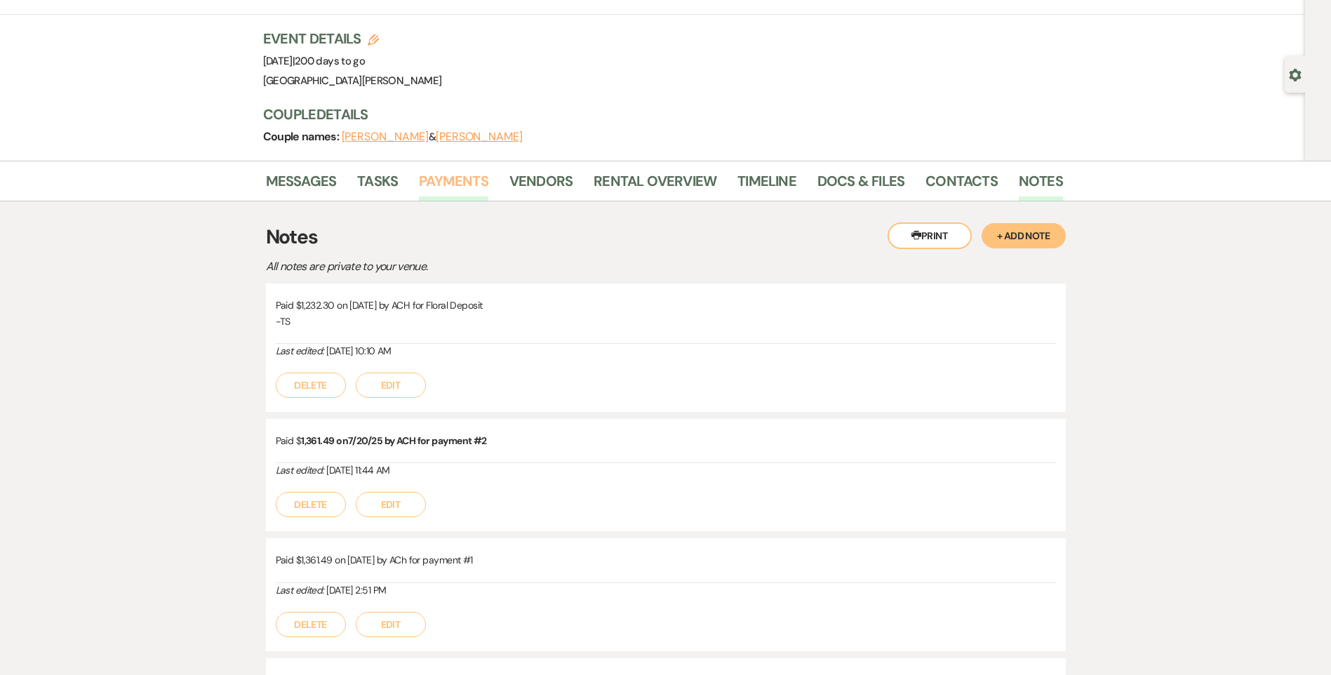
click at [478, 187] on link "Payments" at bounding box center [453, 185] width 69 height 31
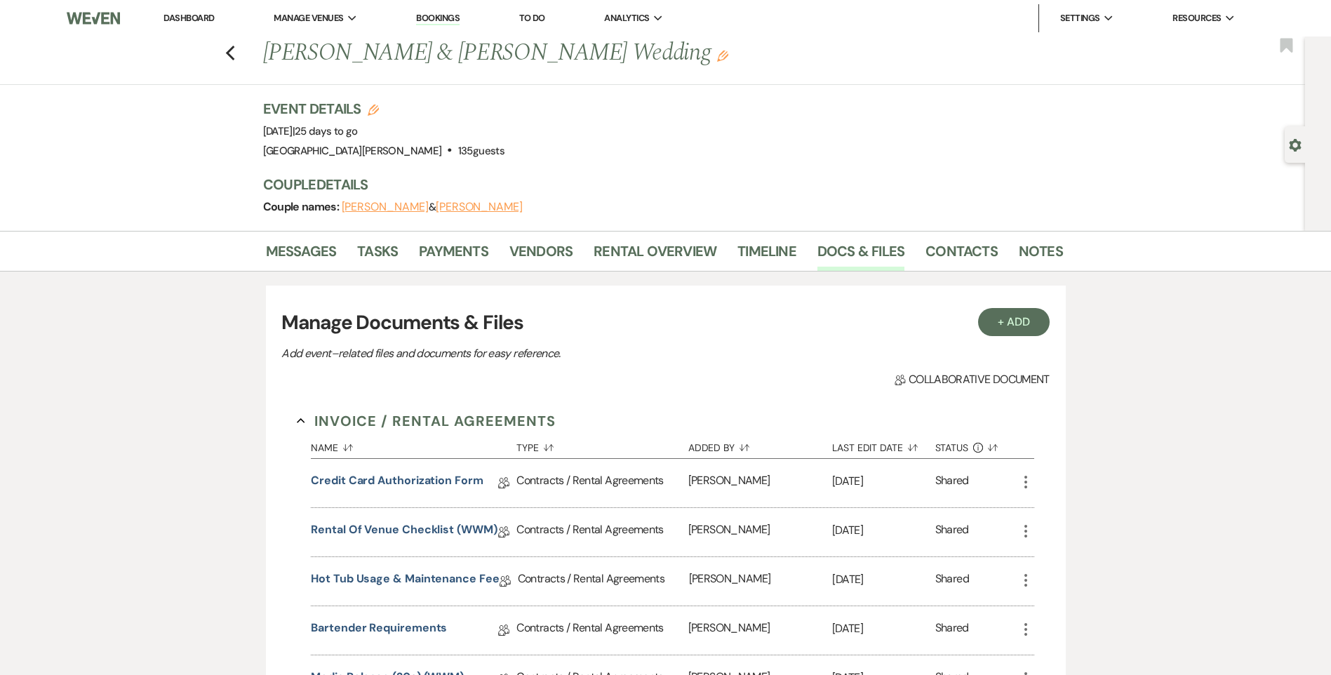
click at [202, 22] on link "Dashboard" at bounding box center [188, 18] width 51 height 12
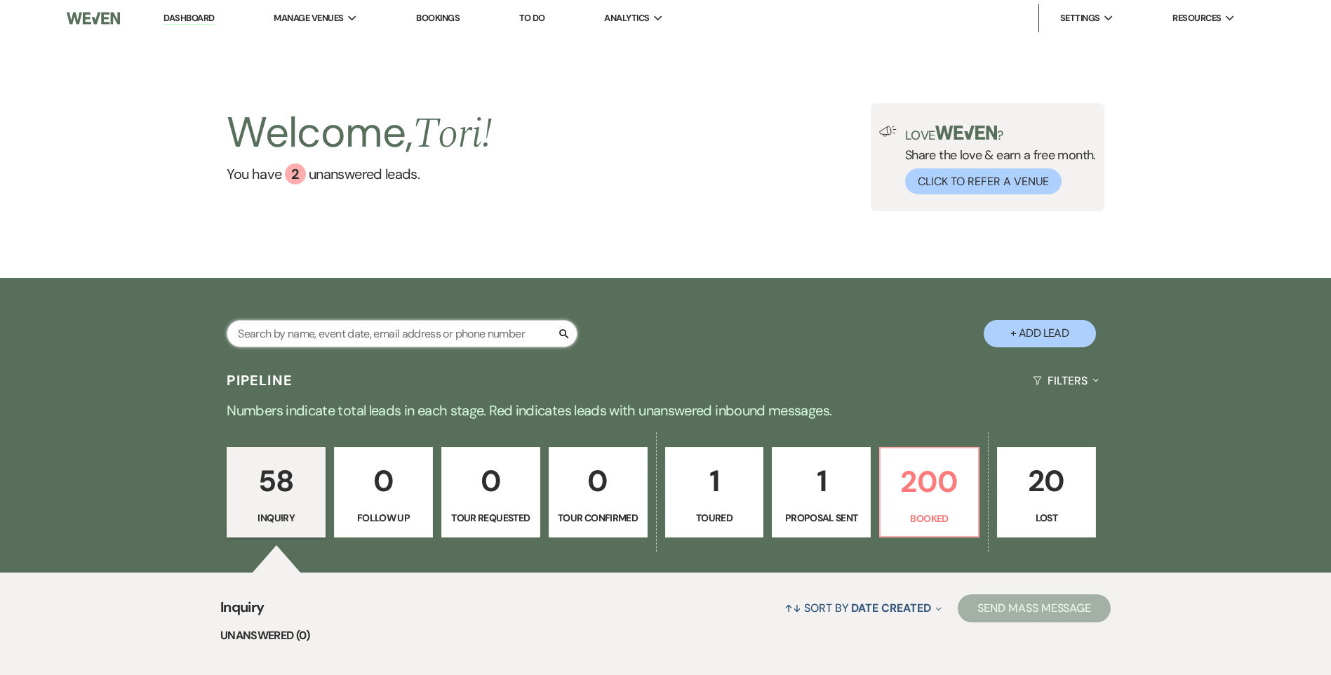
click at [349, 330] on input "text" at bounding box center [402, 333] width 351 height 27
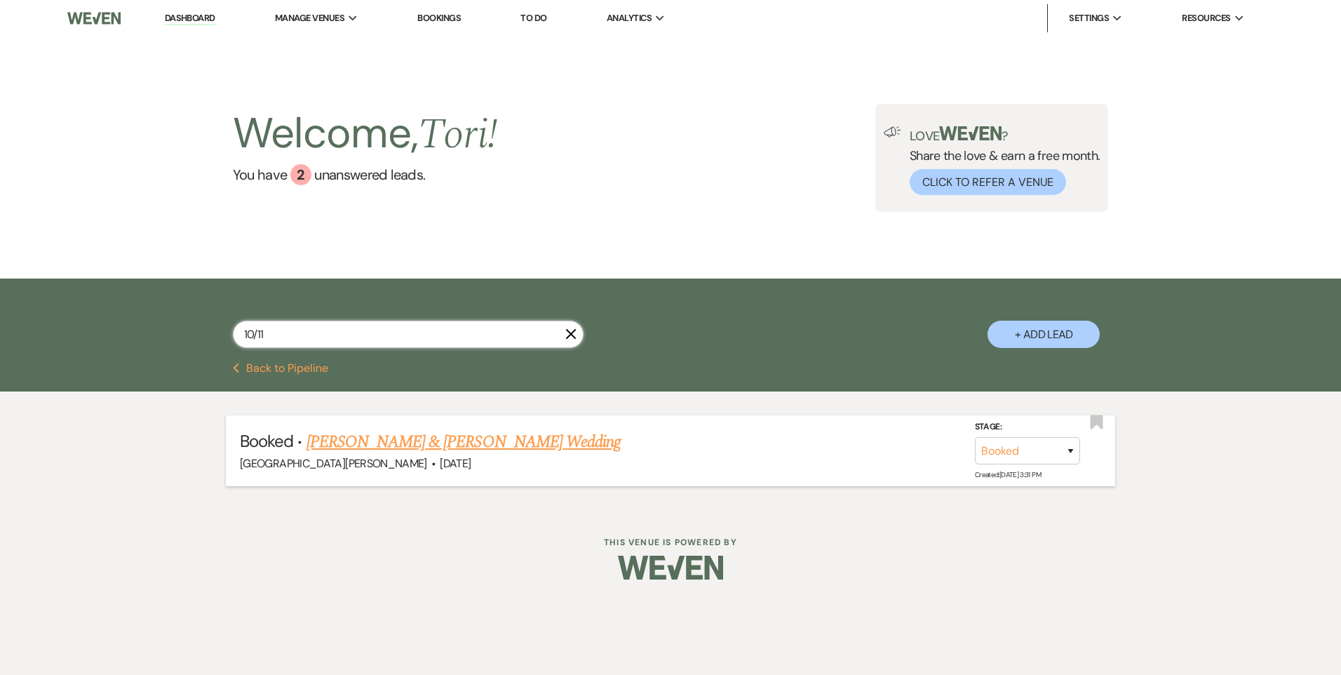
type input "10/11"
click at [495, 440] on link "[PERSON_NAME] & [PERSON_NAME] Wedding" at bounding box center [464, 441] width 314 height 25
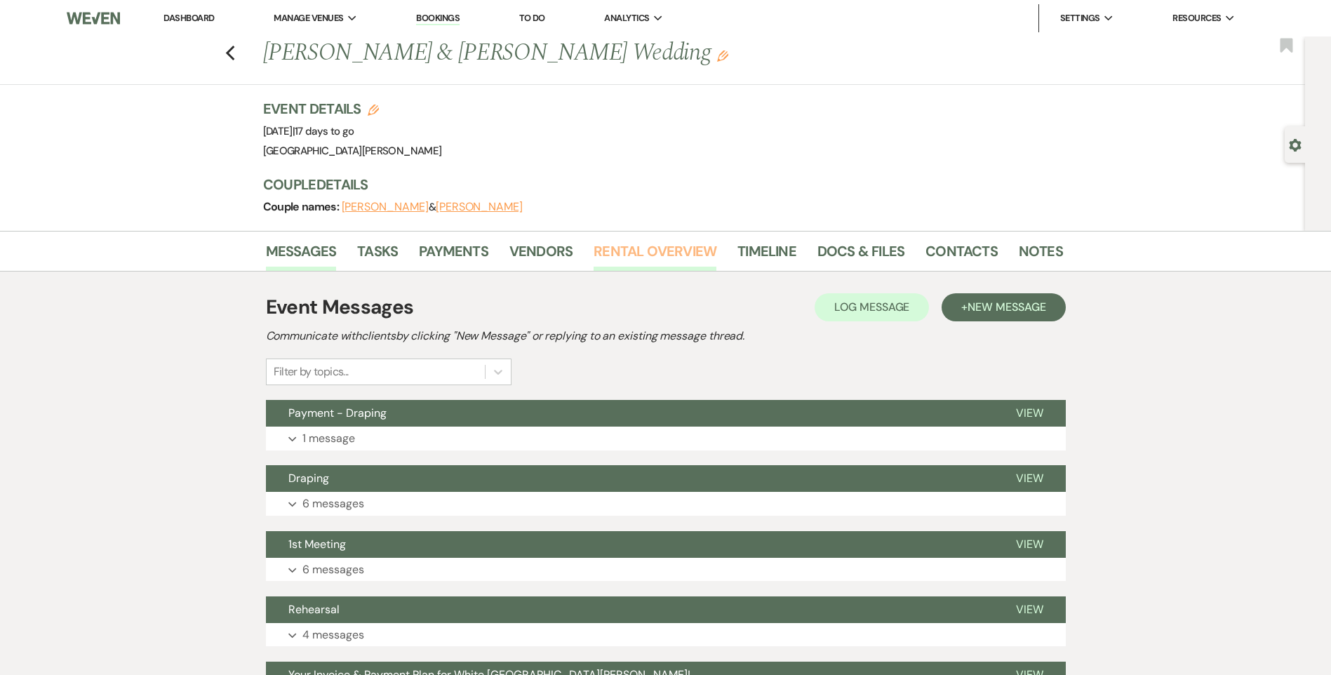
click at [635, 261] on link "Rental Overview" at bounding box center [654, 255] width 123 height 31
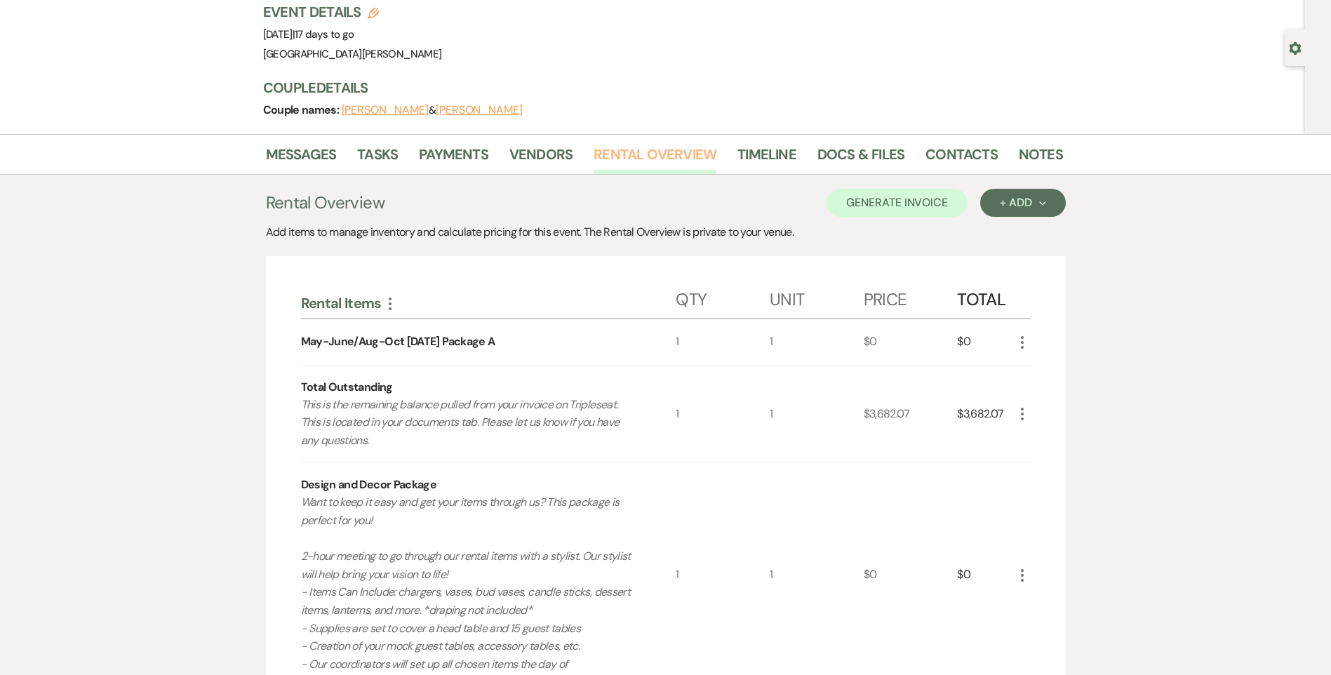
scroll to position [281, 0]
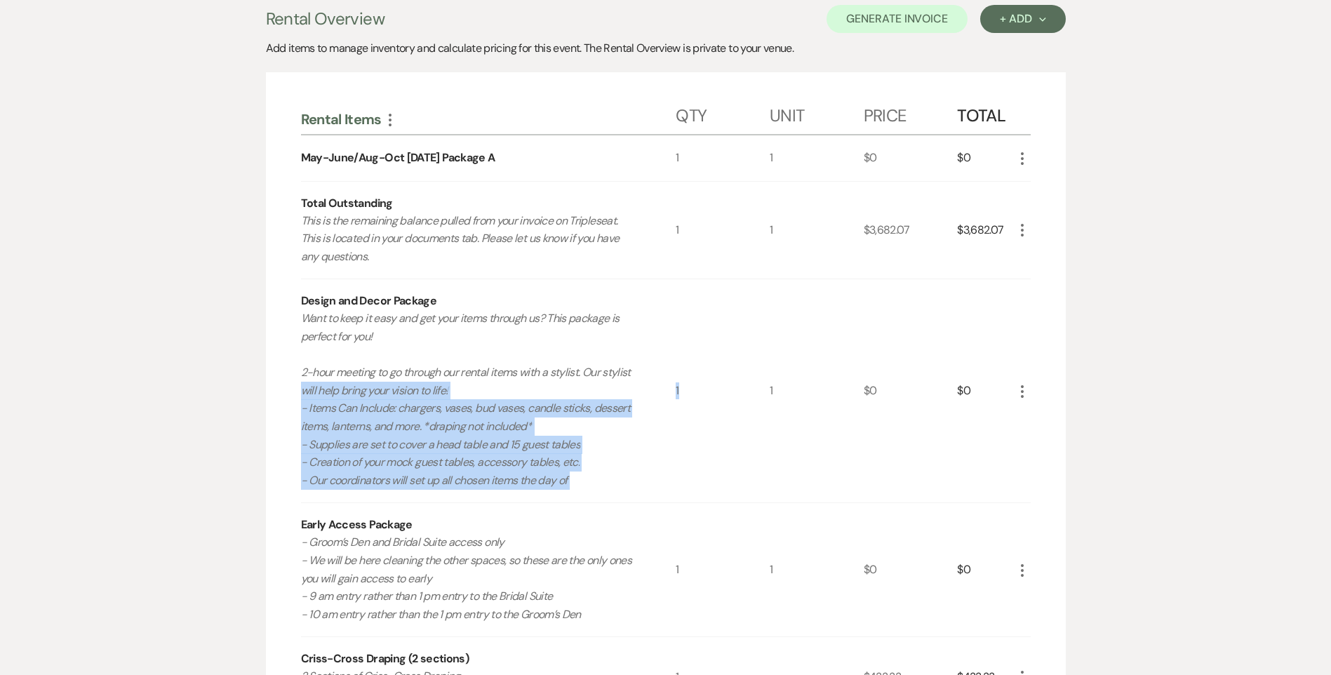
drag, startPoint x: 667, startPoint y: 374, endPoint x: 690, endPoint y: 437, distance: 67.2
click at [690, 437] on div "Design and Decor Package Want to keep it easy and get your items through us? Th…" at bounding box center [666, 390] width 730 height 223
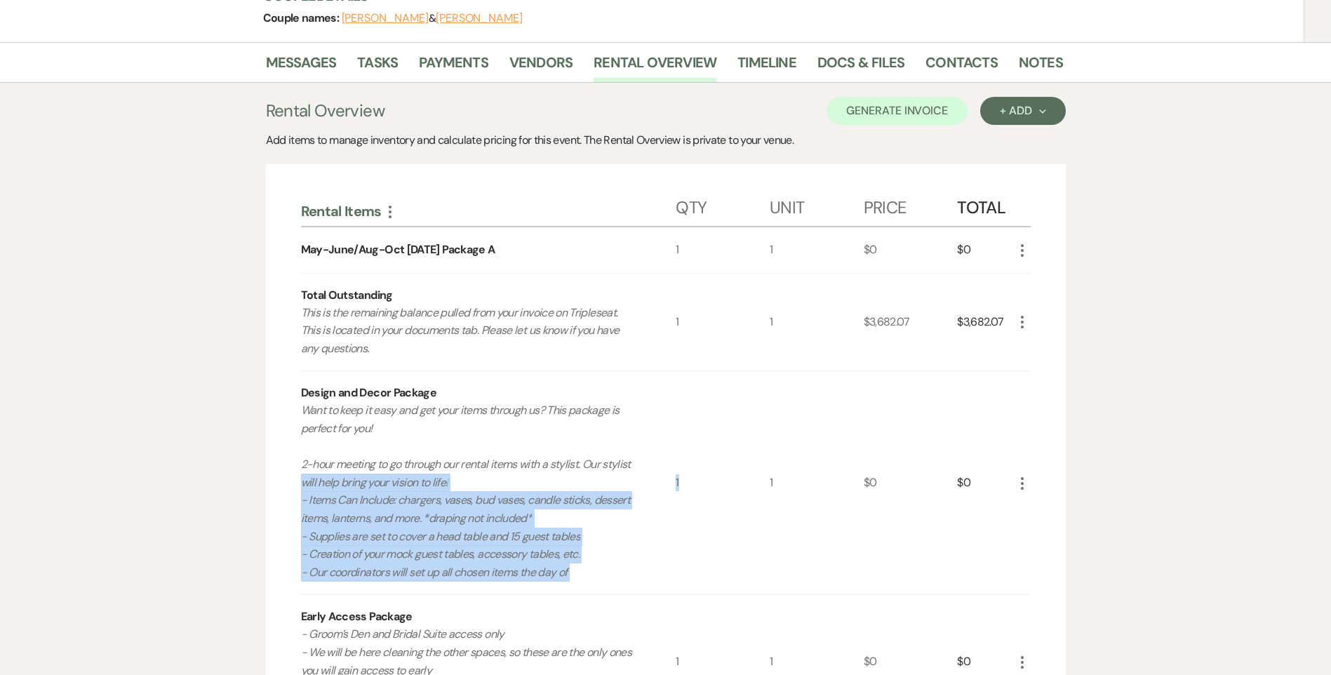
scroll to position [0, 0]
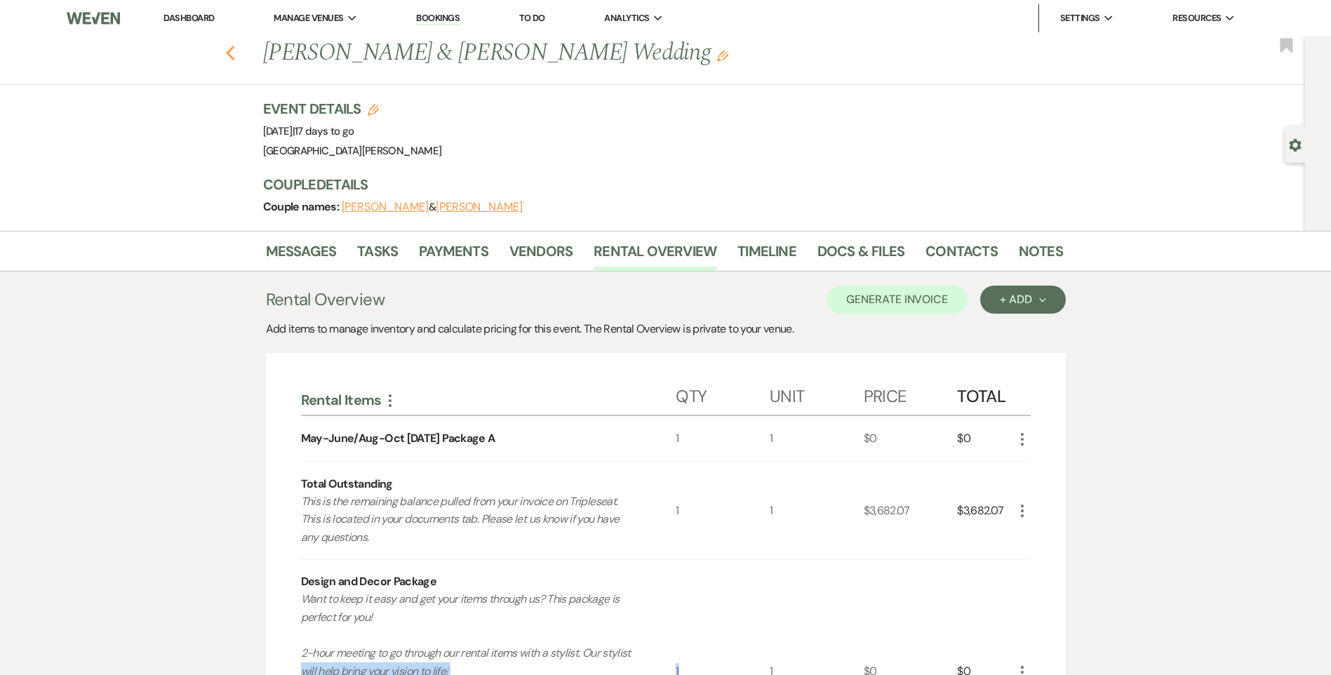
click at [234, 56] on use "button" at bounding box center [229, 53] width 9 height 15
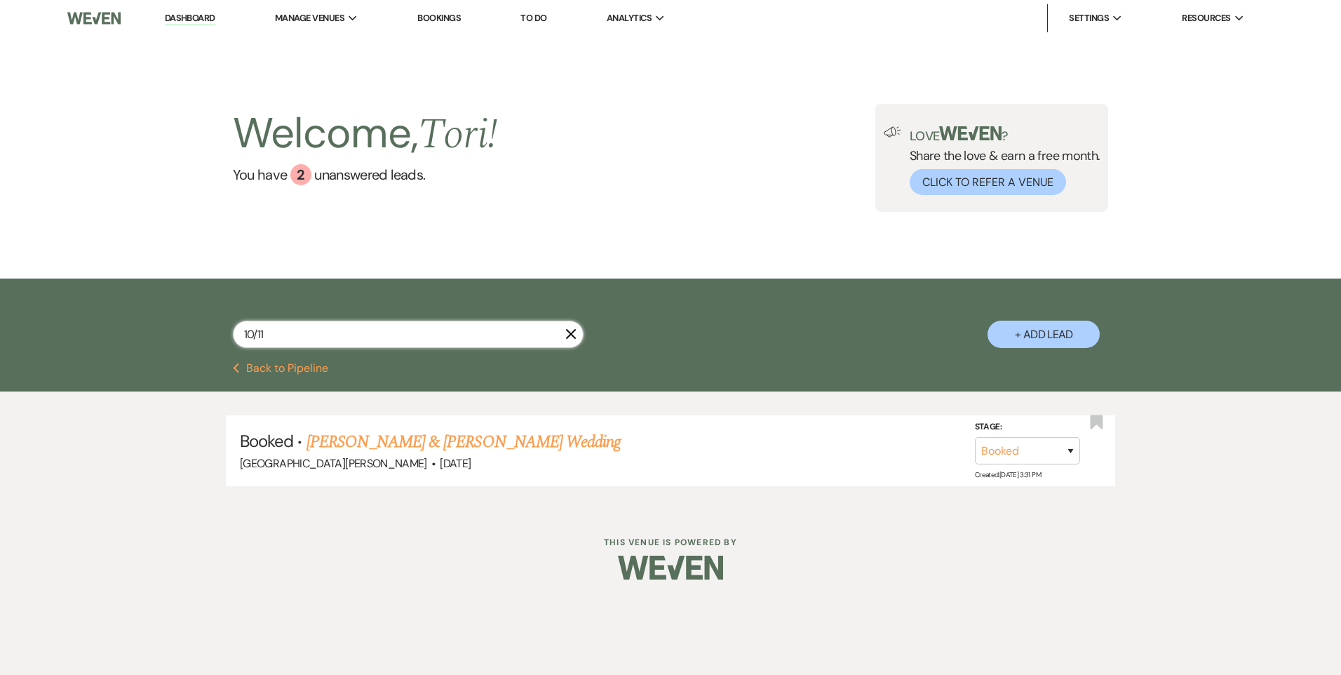
click at [286, 335] on input "10/11" at bounding box center [408, 334] width 351 height 27
type input "10/12"
click at [346, 448] on link "[PERSON_NAME] & [PERSON_NAME] Wedding" at bounding box center [464, 441] width 314 height 25
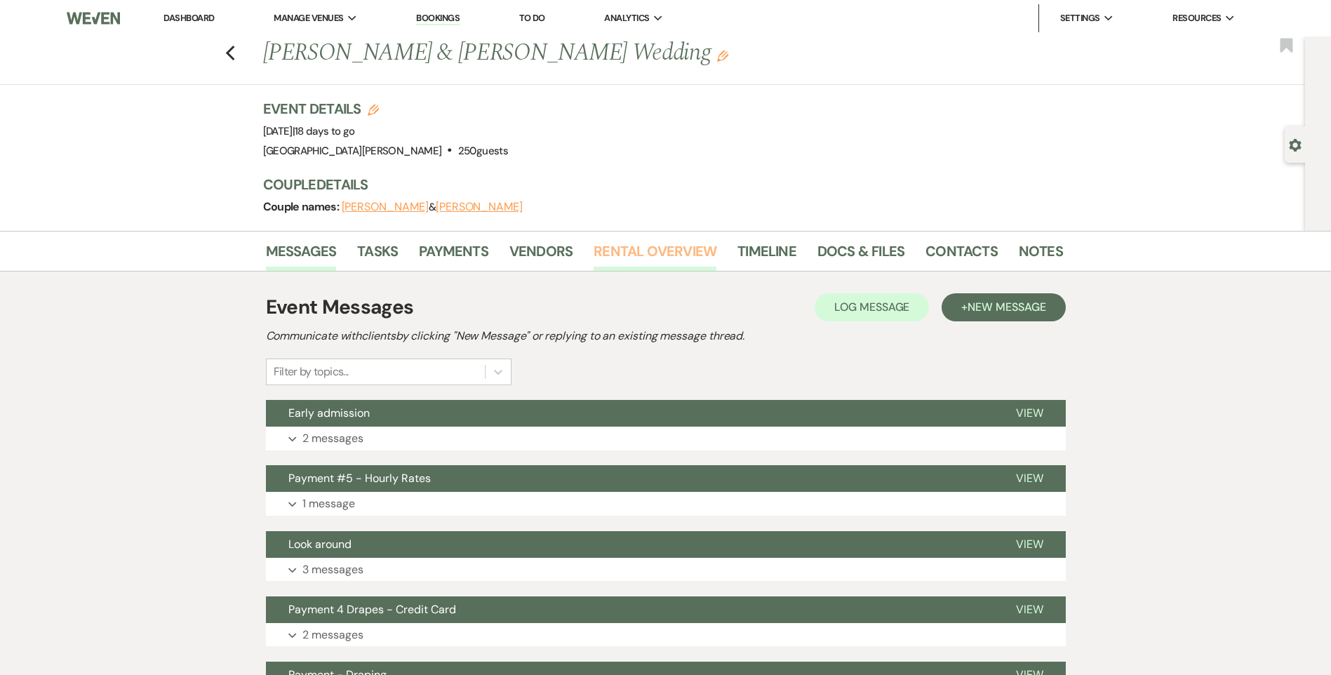
click at [630, 248] on link "Rental Overview" at bounding box center [654, 255] width 123 height 31
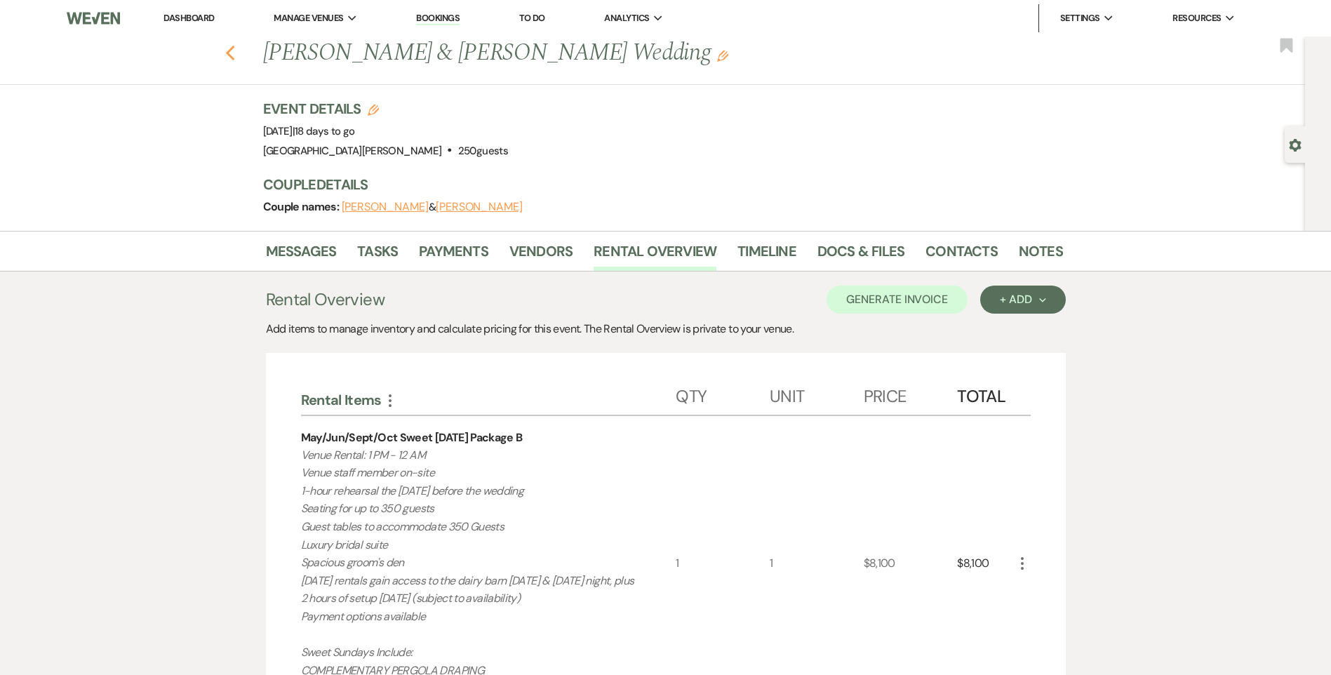
click at [236, 53] on icon "Previous" at bounding box center [230, 53] width 11 height 17
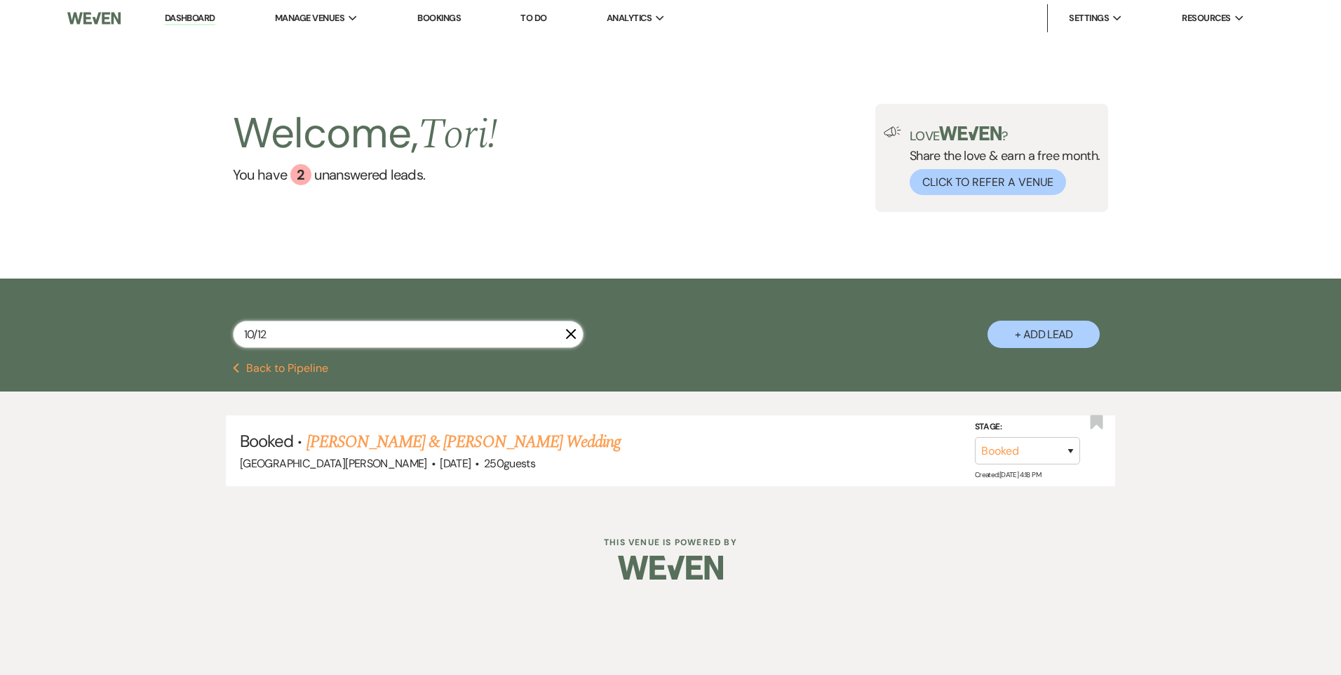
drag, startPoint x: 290, startPoint y: 327, endPoint x: 4, endPoint y: 356, distance: 287.0
click at [92, 357] on div "10/12 X + Add Lead" at bounding box center [670, 321] width 1341 height 84
type input "11/1"
